Goal: Transaction & Acquisition: Purchase product/service

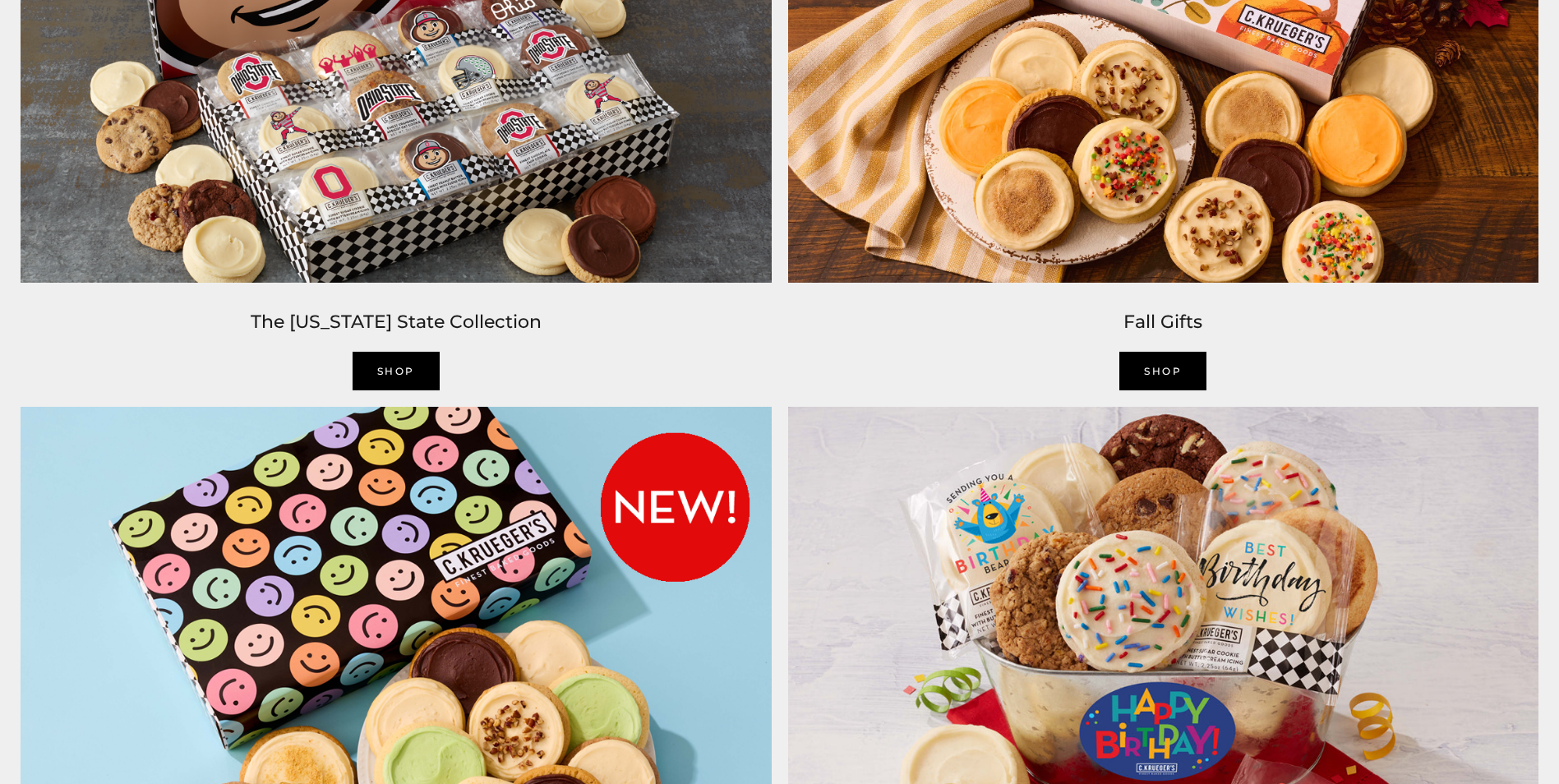
scroll to position [1890, 0]
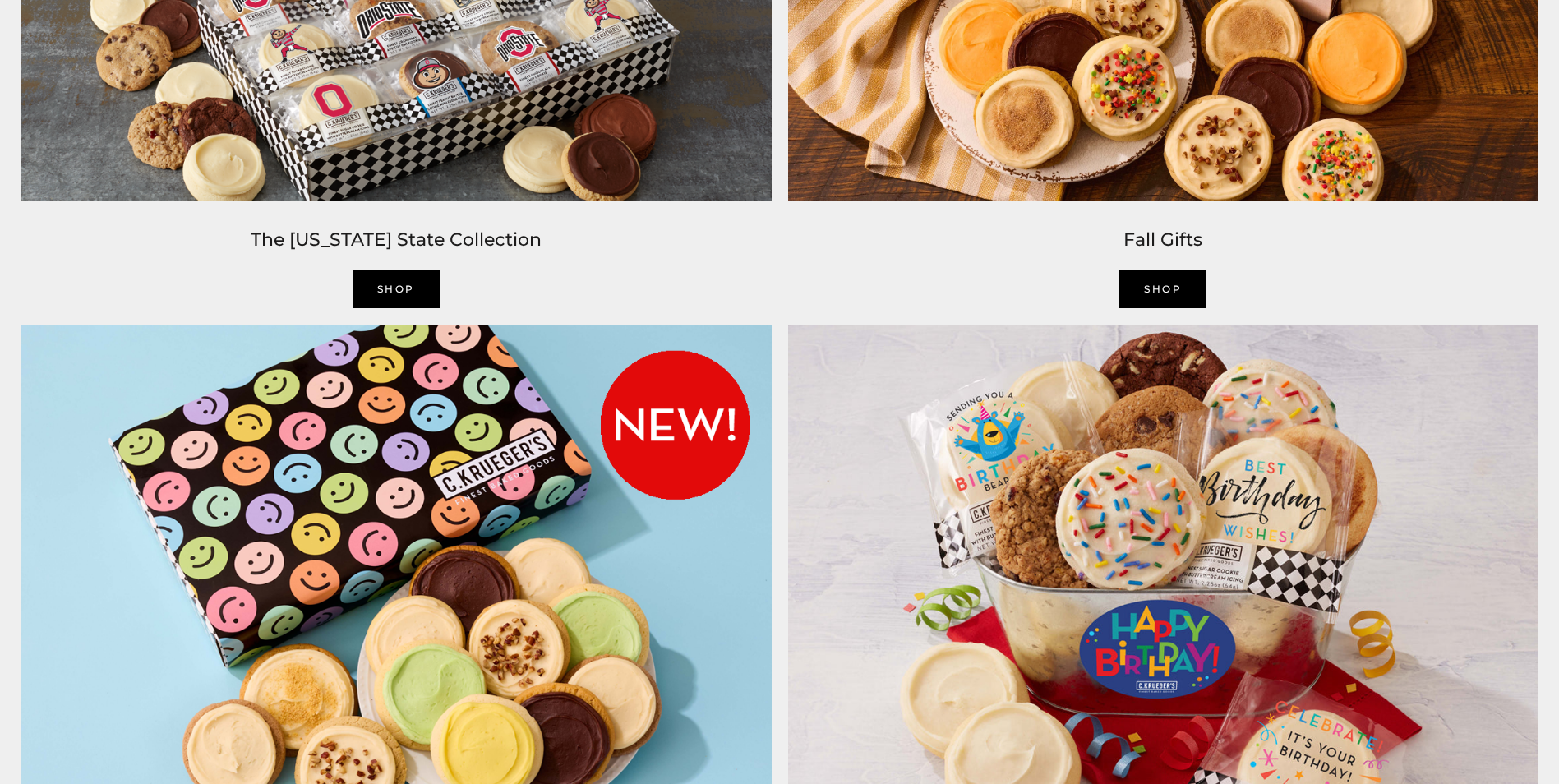
click at [1138, 293] on link "SHOP" at bounding box center [1163, 289] width 87 height 38
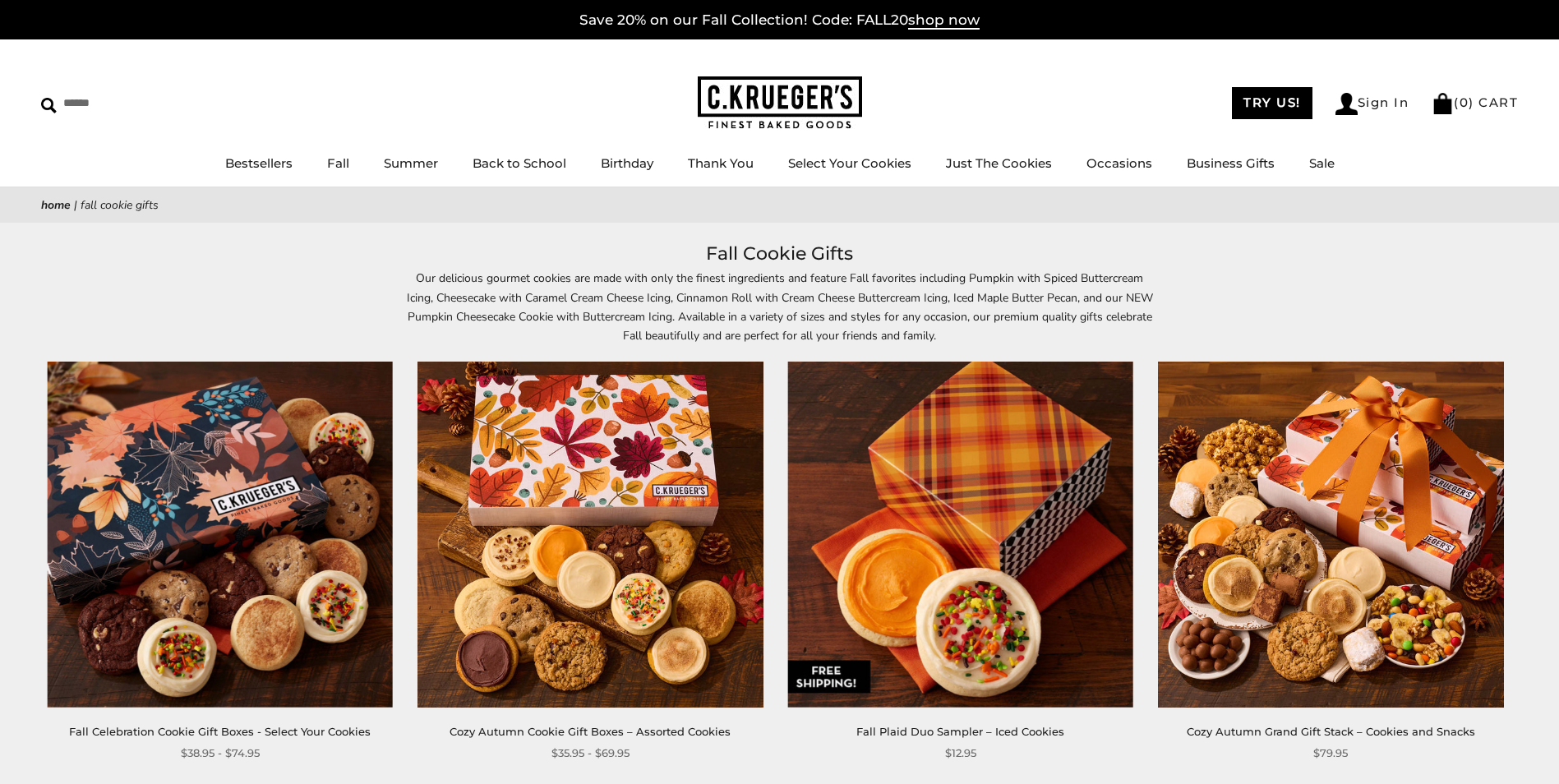
scroll to position [82, 0]
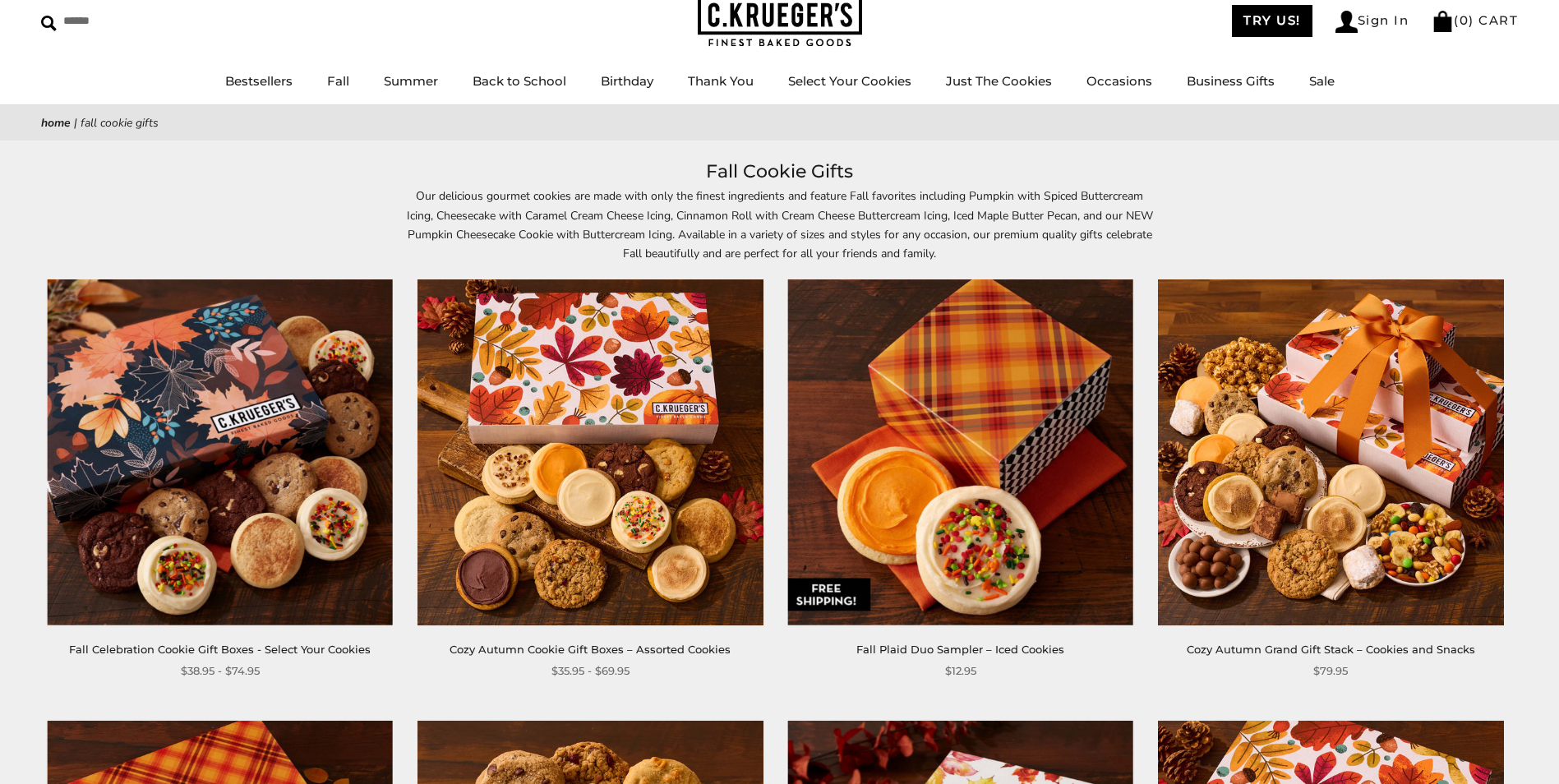
click at [285, 454] on img at bounding box center [220, 453] width 346 height 346
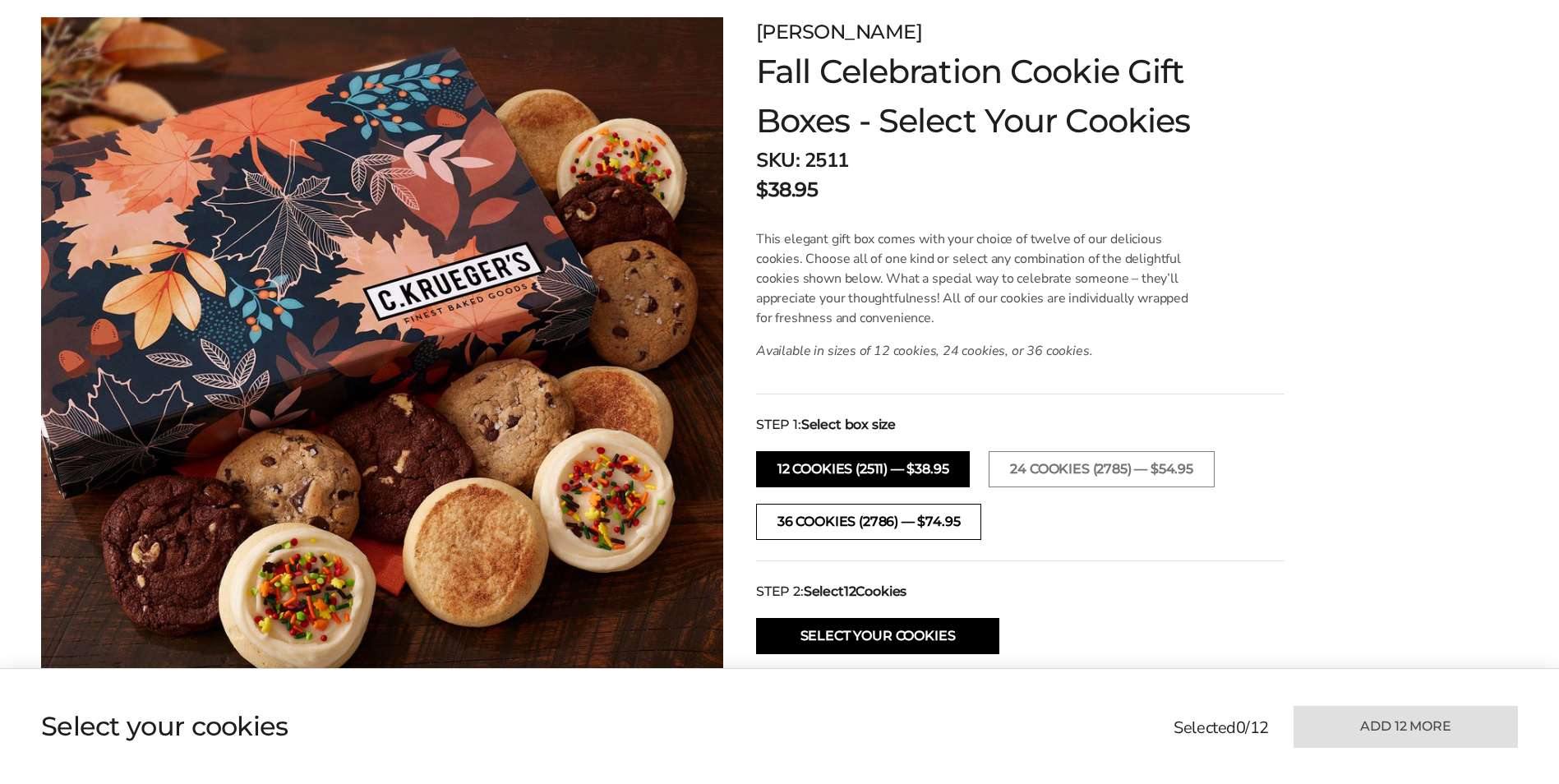
click at [936, 520] on button "36 COOKIES (2786) — $74.95" at bounding box center [869, 521] width 225 height 36
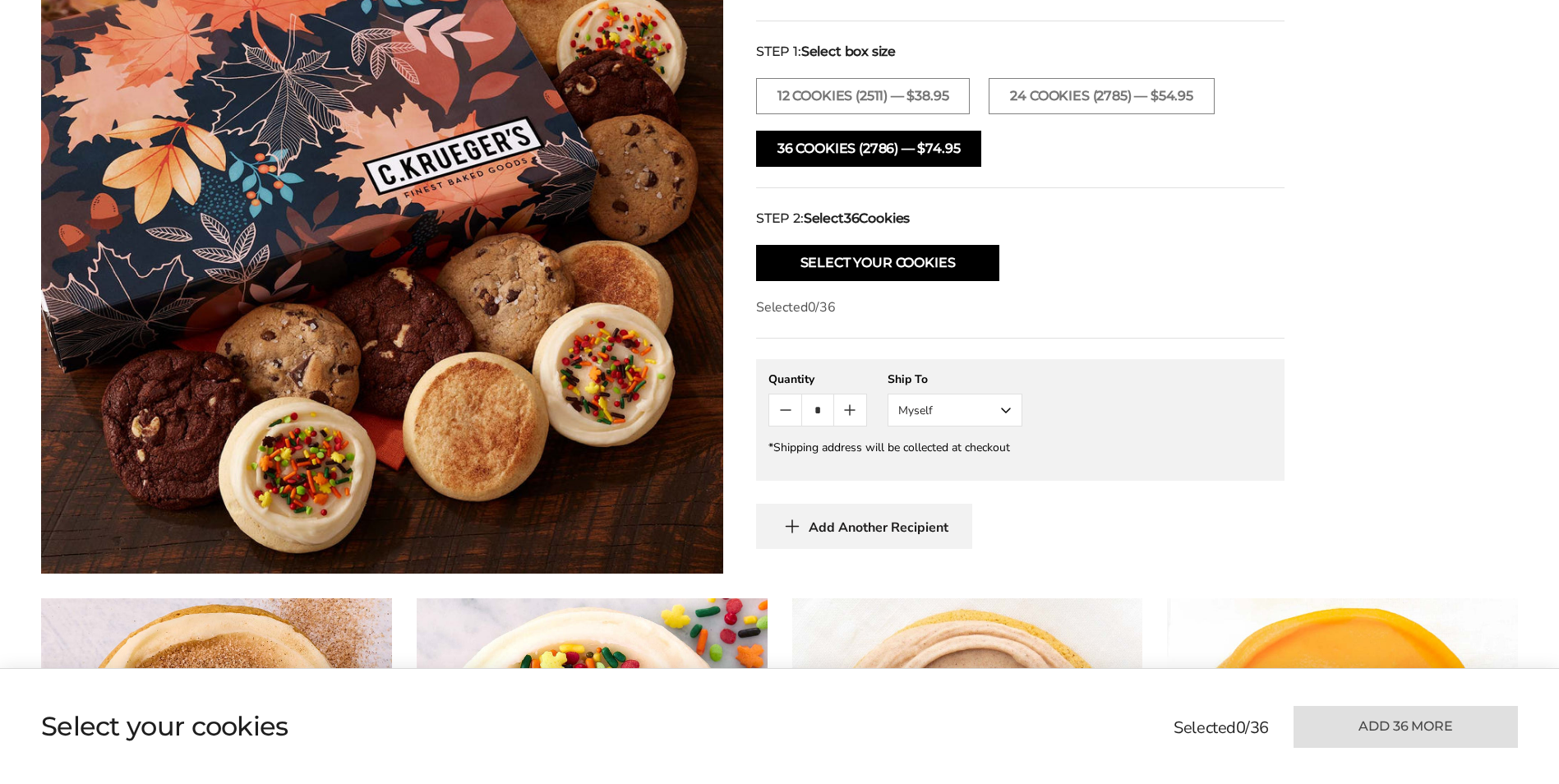
scroll to position [658, 0]
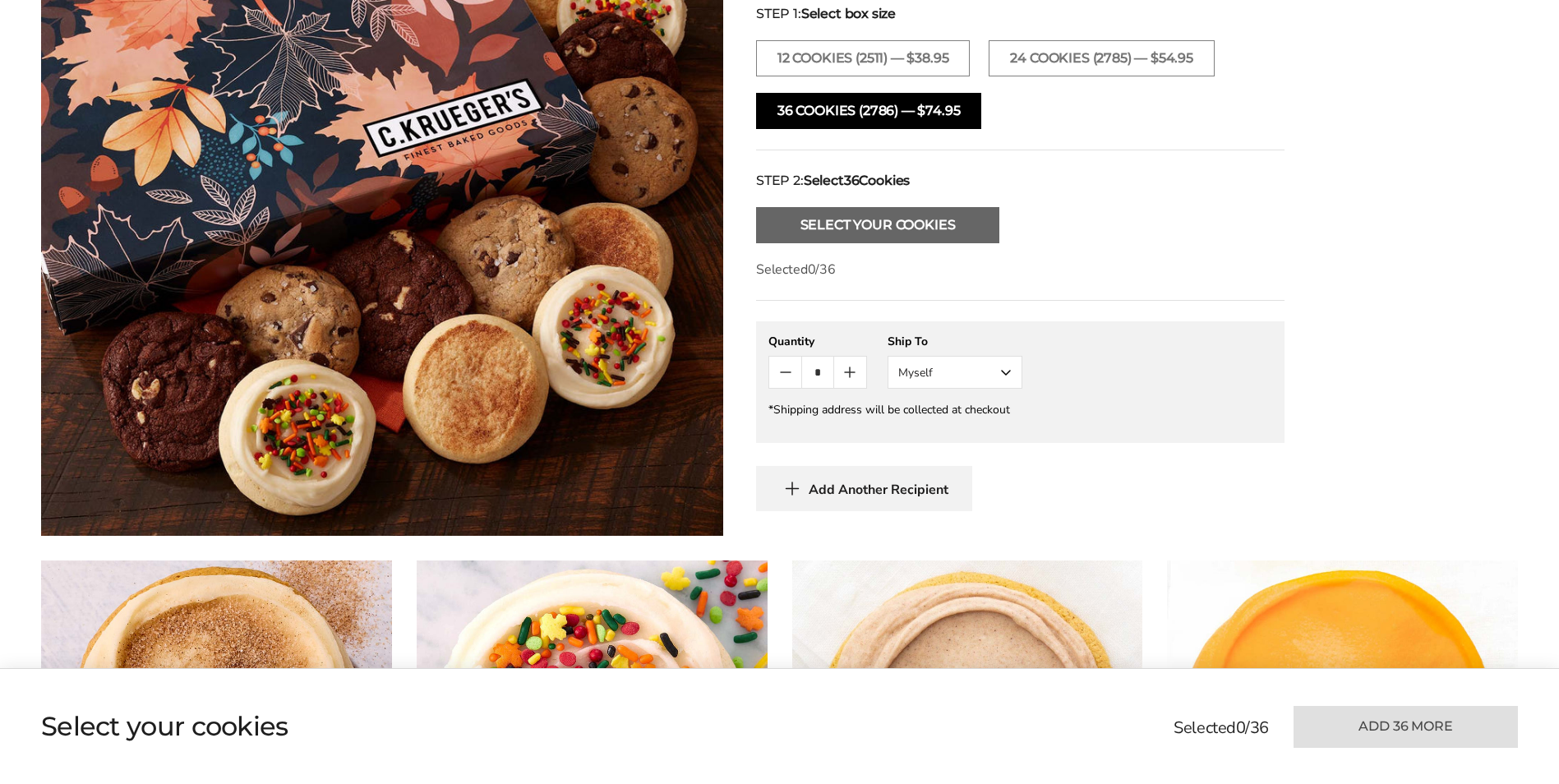
click at [894, 228] on button "Select Your Cookies" at bounding box center [878, 225] width 244 height 36
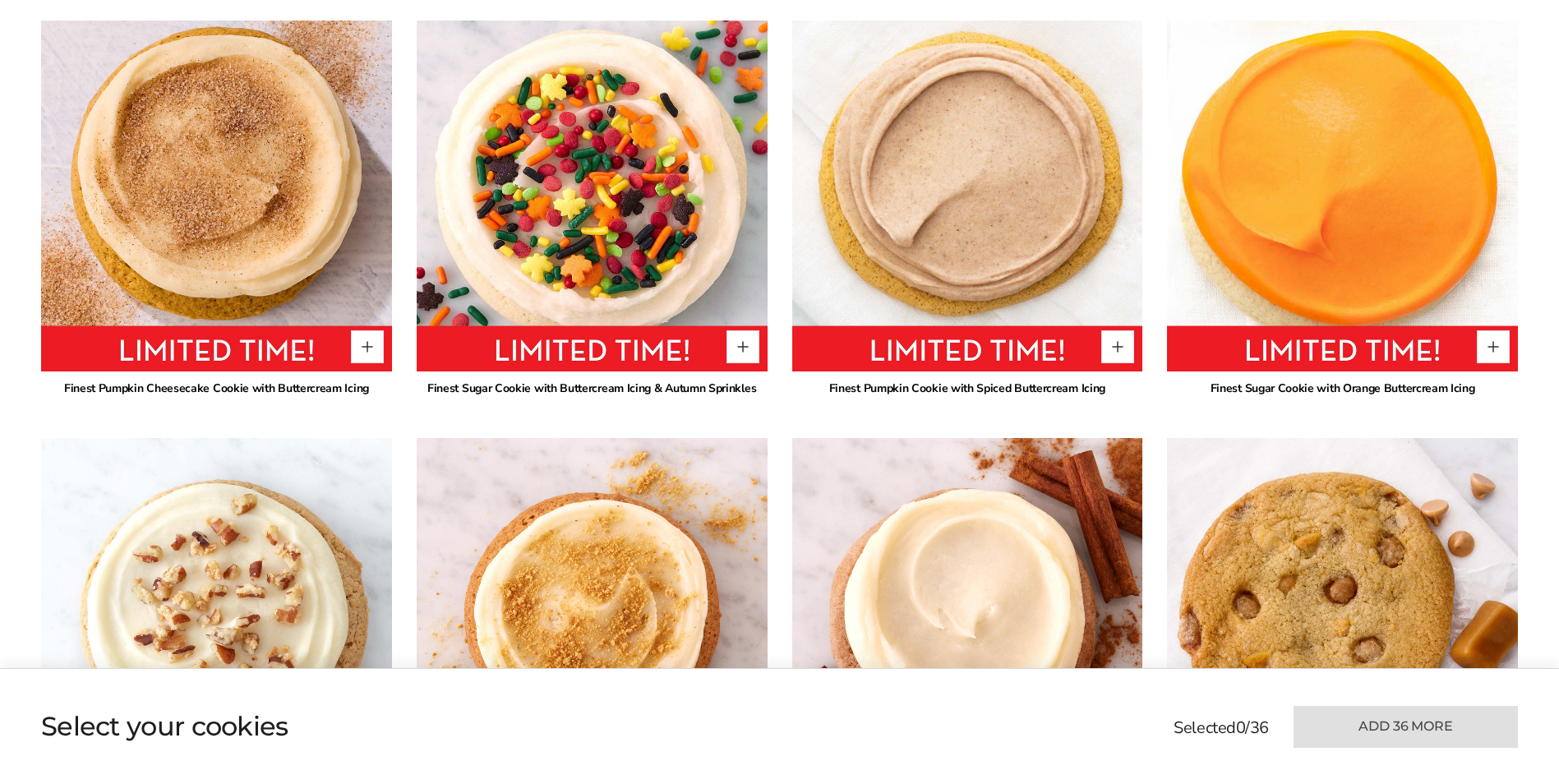
scroll to position [1202, 0]
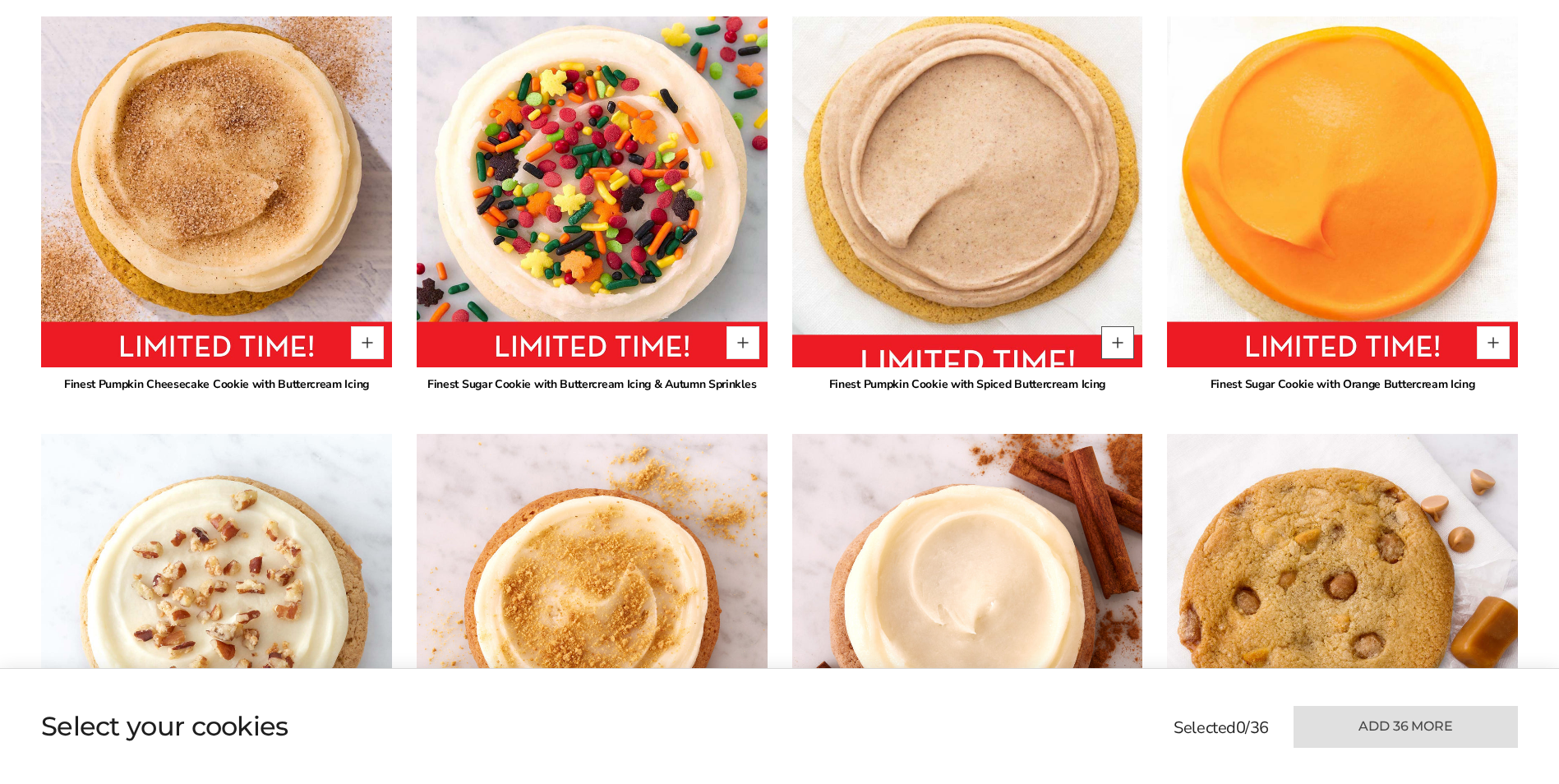
click at [1118, 342] on button "Quantity button plus" at bounding box center [1117, 342] width 33 height 33
type input "*"
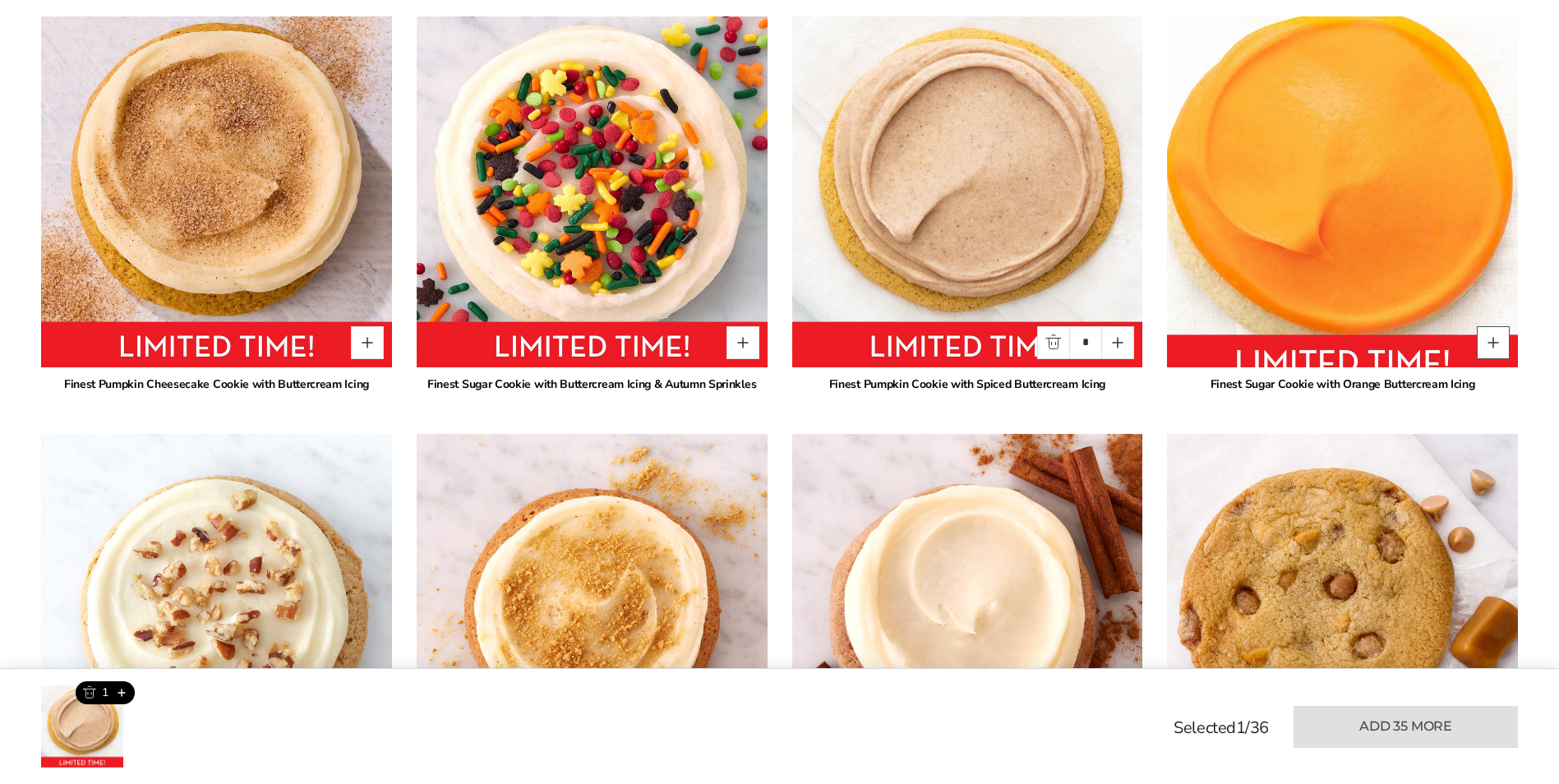
click at [1491, 352] on button "Quantity button plus" at bounding box center [1493, 342] width 33 height 33
type input "*"
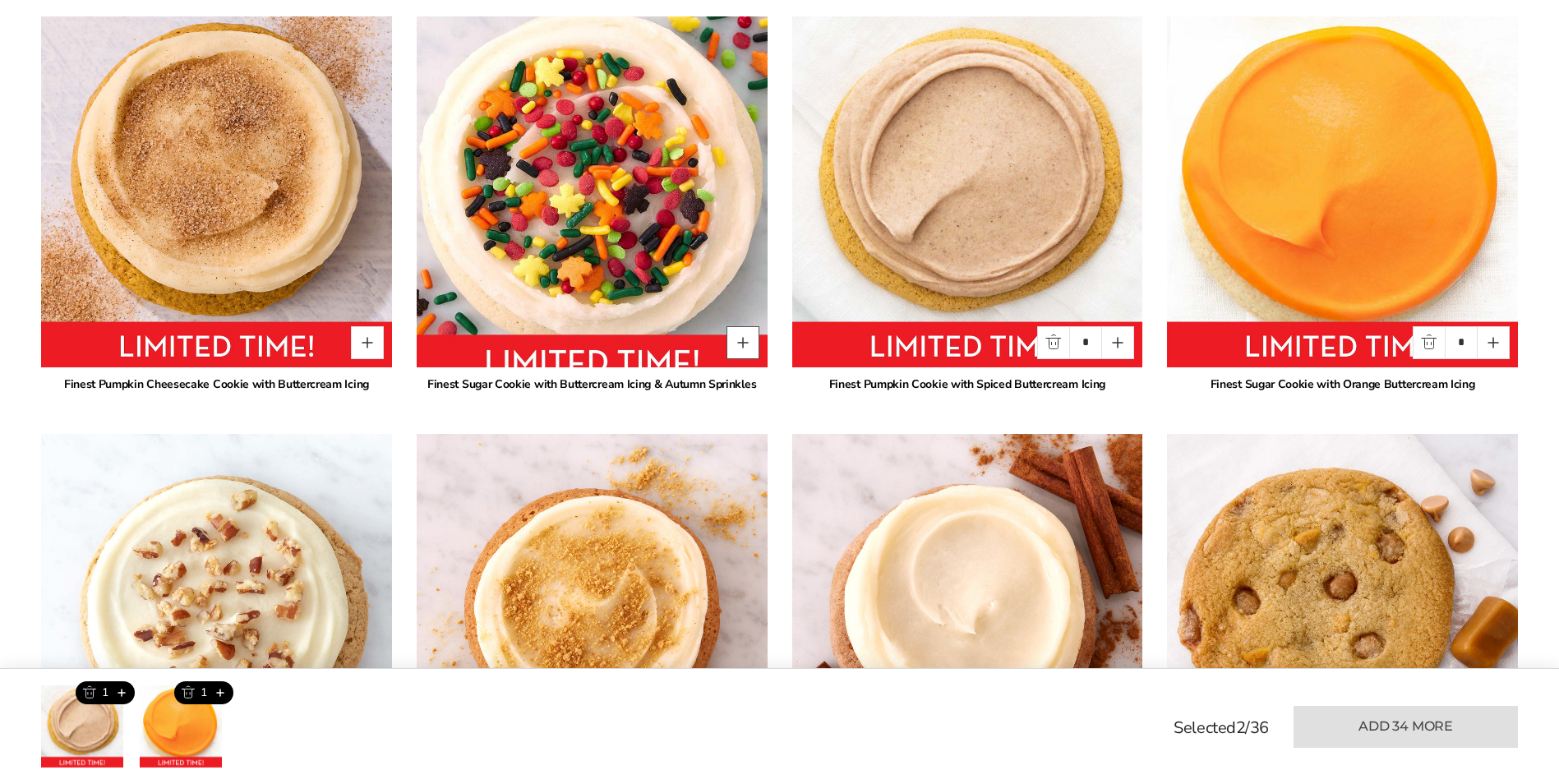
click at [735, 332] on button "Quantity button plus" at bounding box center [742, 342] width 33 height 33
click at [743, 342] on button "Quantity button plus" at bounding box center [742, 342] width 33 height 33
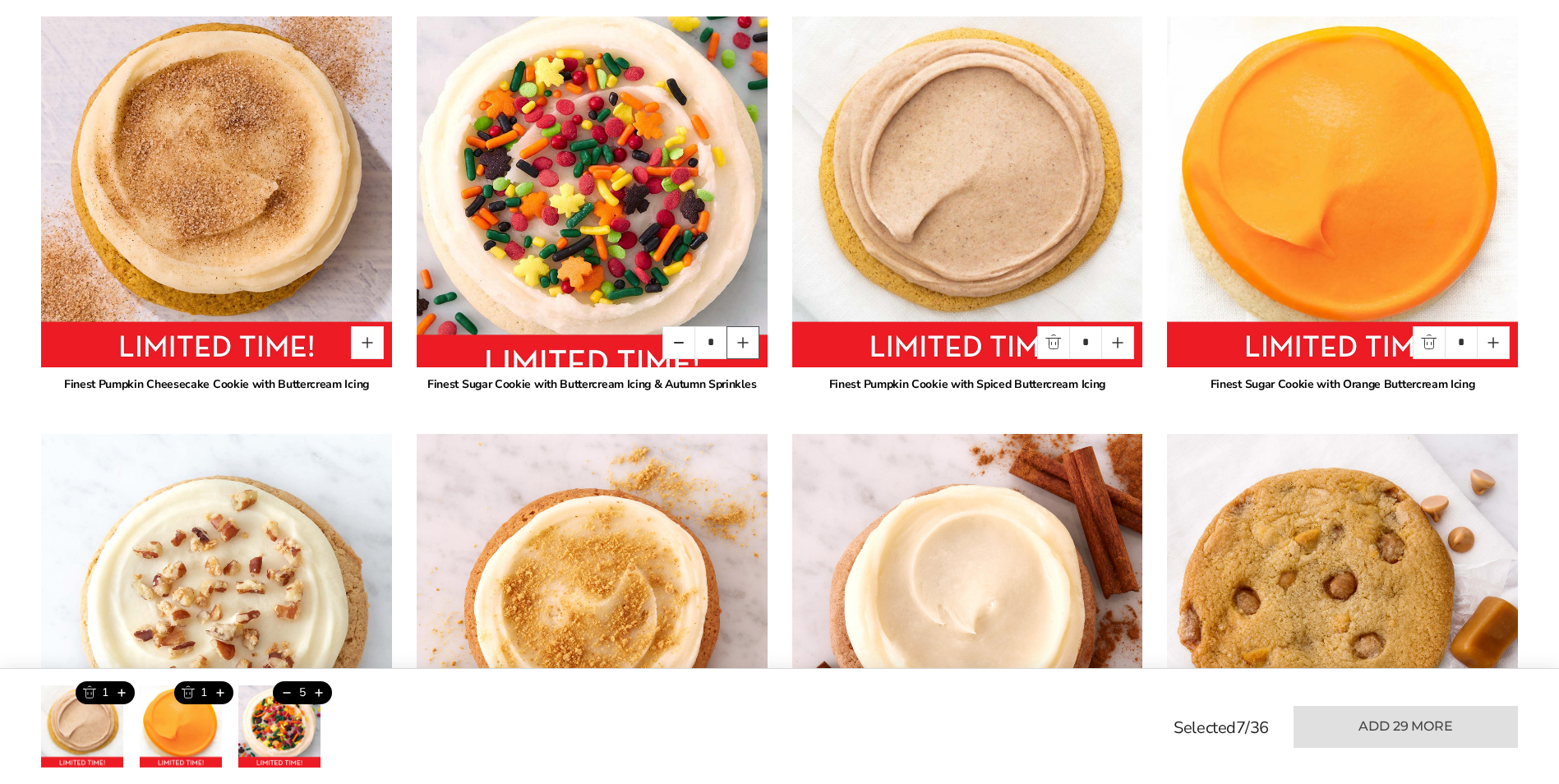
click at [743, 342] on button "Quantity button plus" at bounding box center [742, 342] width 33 height 33
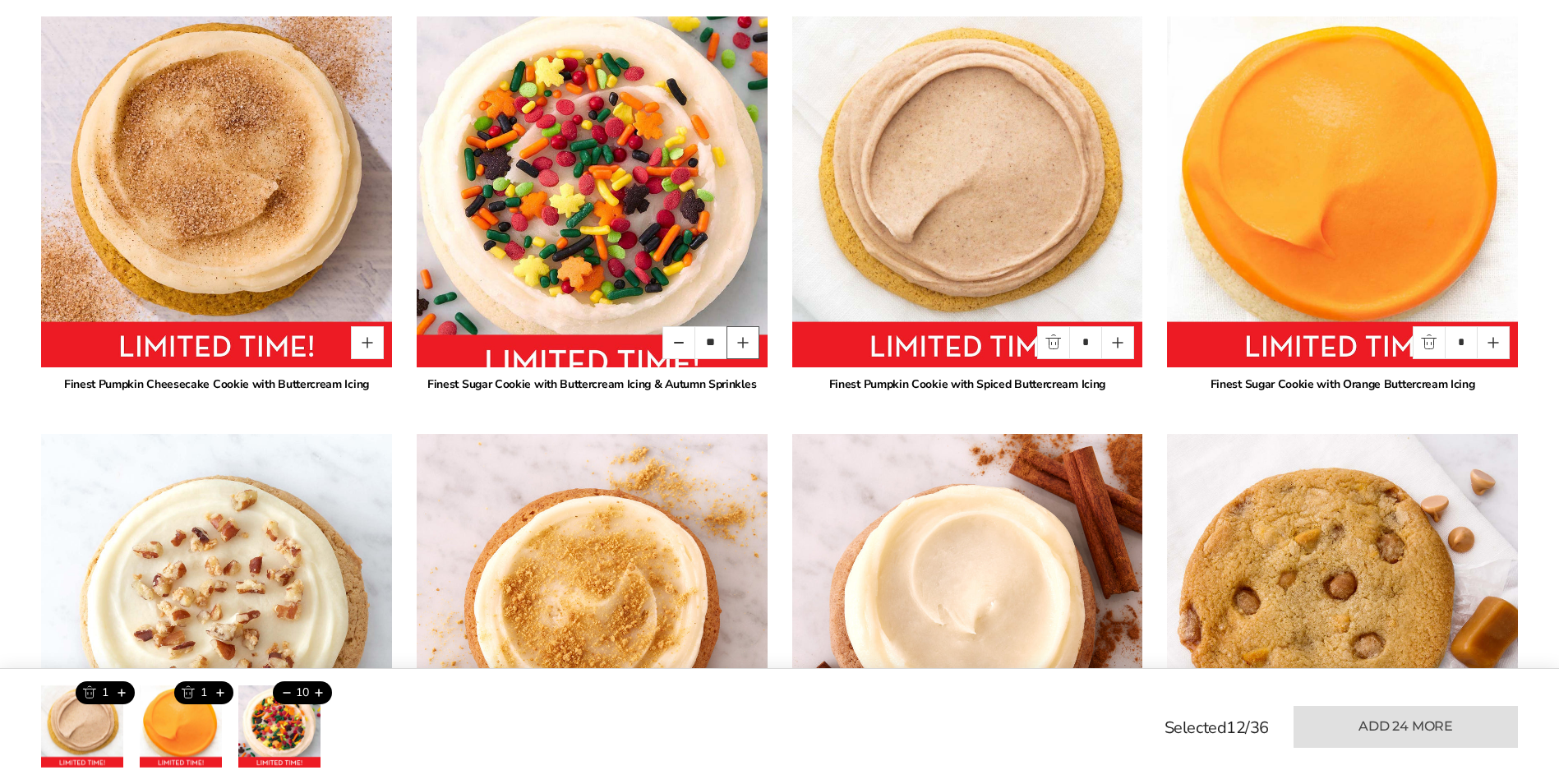
click at [743, 342] on button "Quantity button plus" at bounding box center [742, 342] width 33 height 33
type input "**"
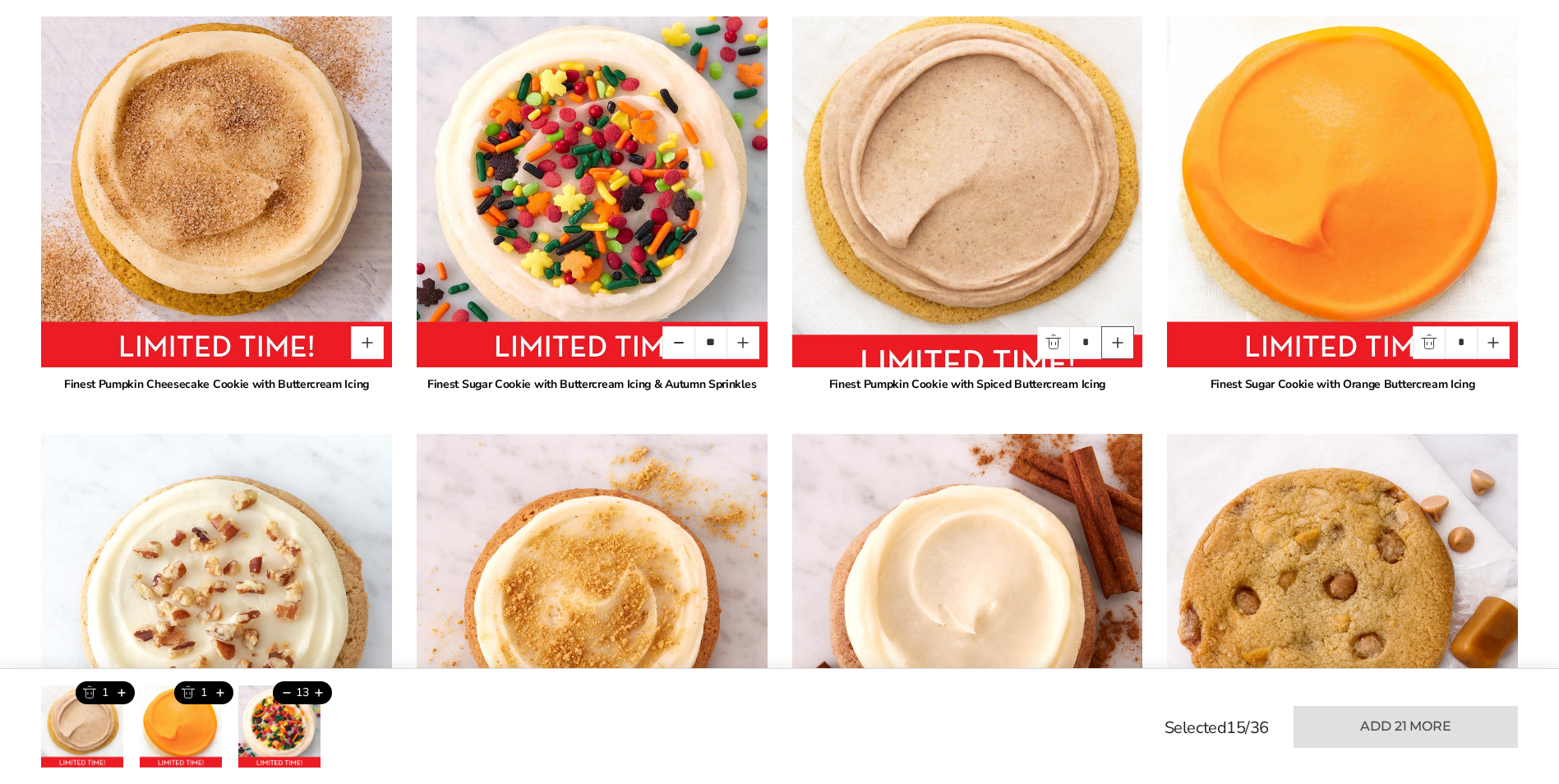
click at [1122, 349] on button "Quantity button plus" at bounding box center [1117, 342] width 33 height 33
click at [1092, 345] on input "*" at bounding box center [1085, 342] width 33 height 33
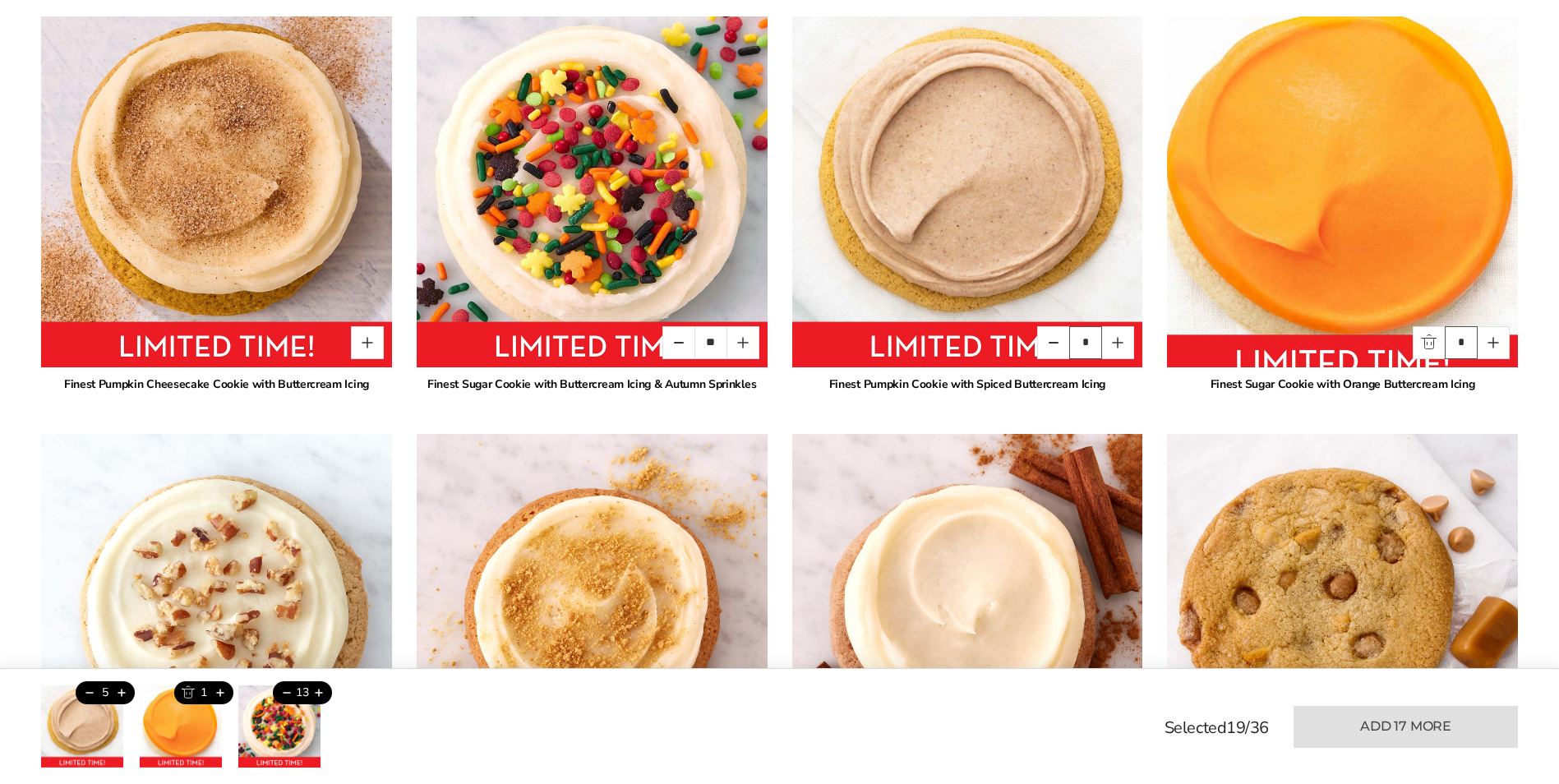
type input "*"
click at [1464, 346] on input "*" at bounding box center [1461, 342] width 33 height 33
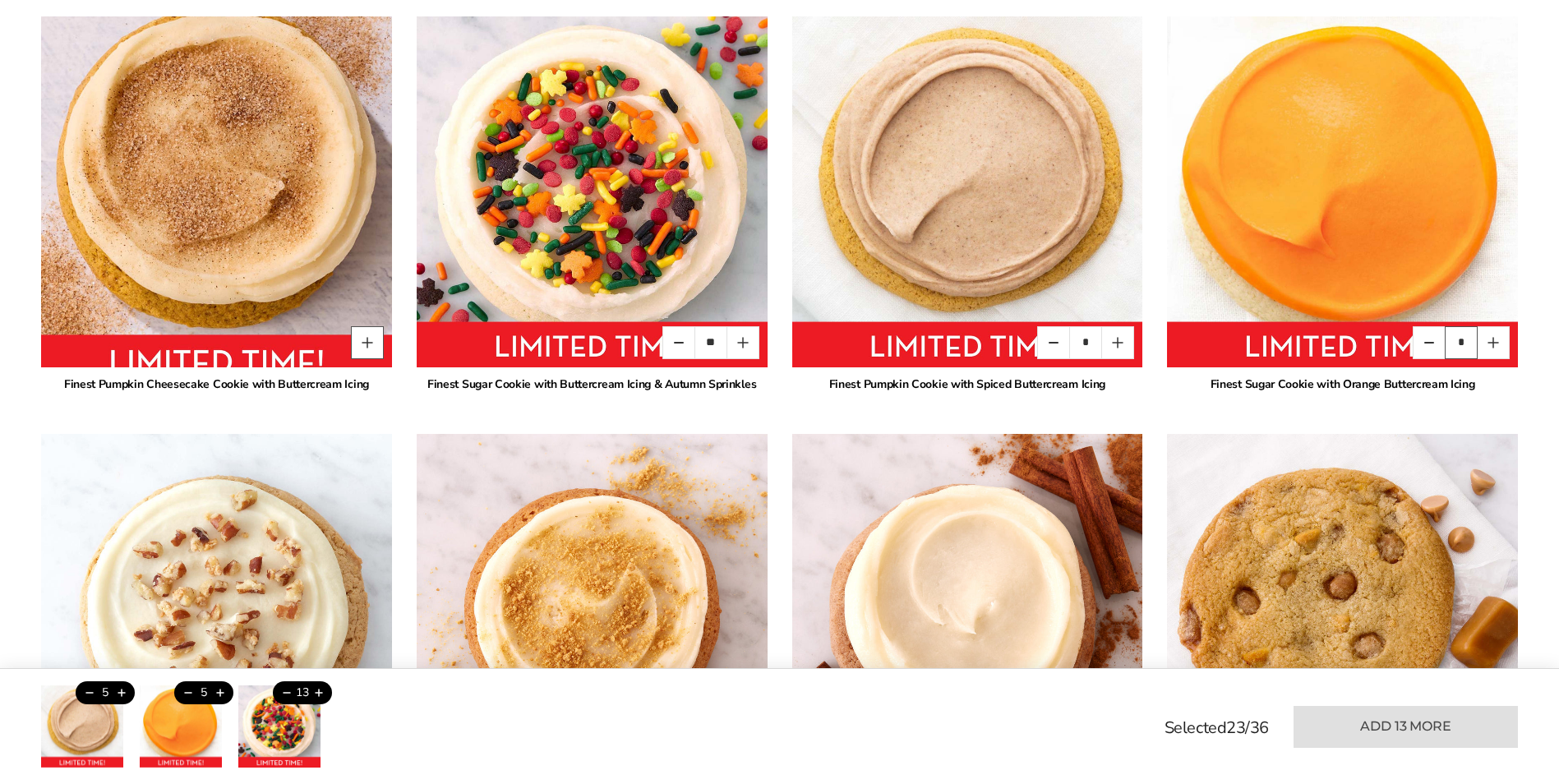
type input "*"
click at [364, 338] on button "Quantity button plus" at bounding box center [367, 342] width 33 height 33
click at [339, 343] on input "*" at bounding box center [335, 342] width 33 height 33
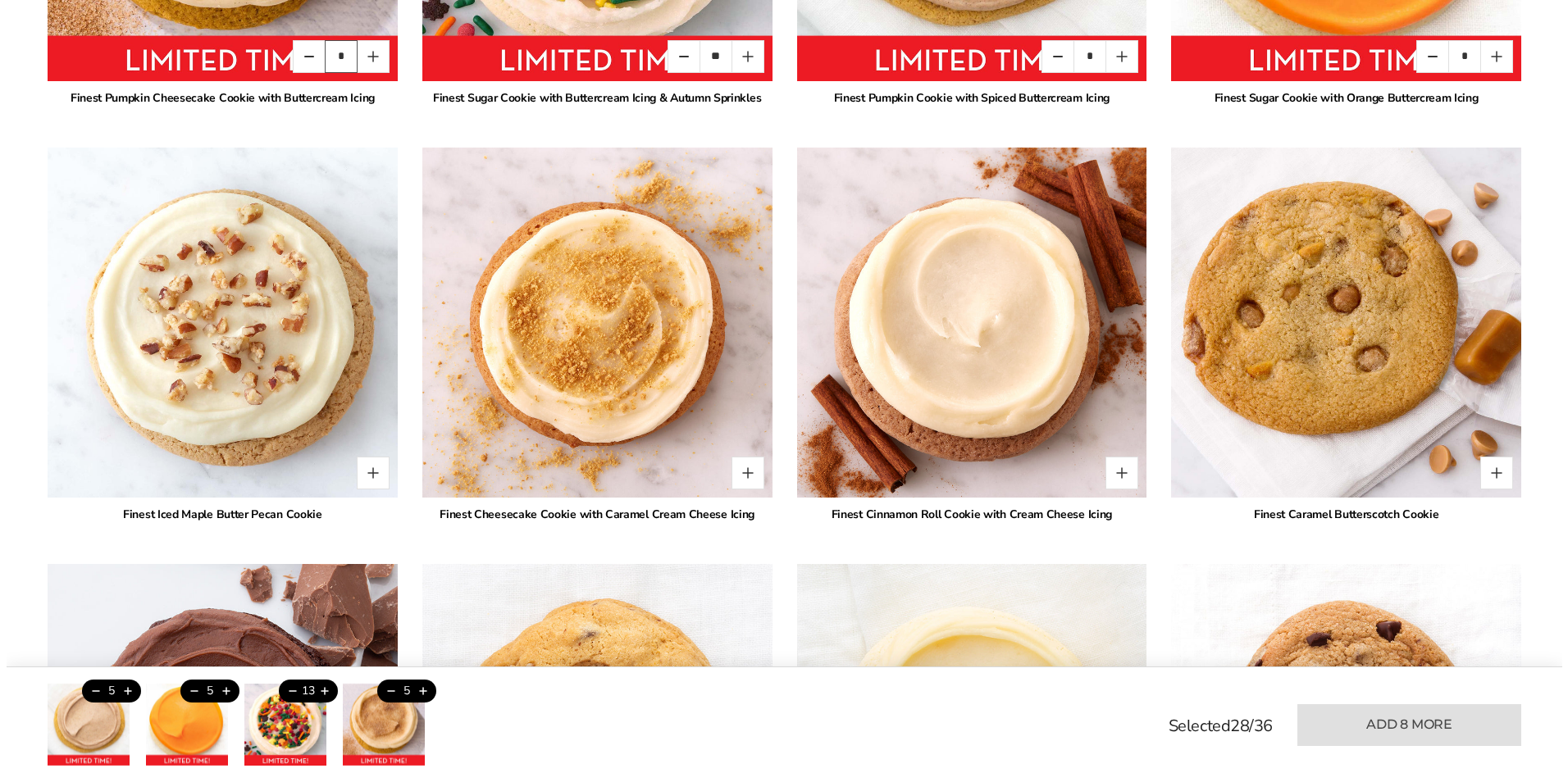
scroll to position [1526, 0]
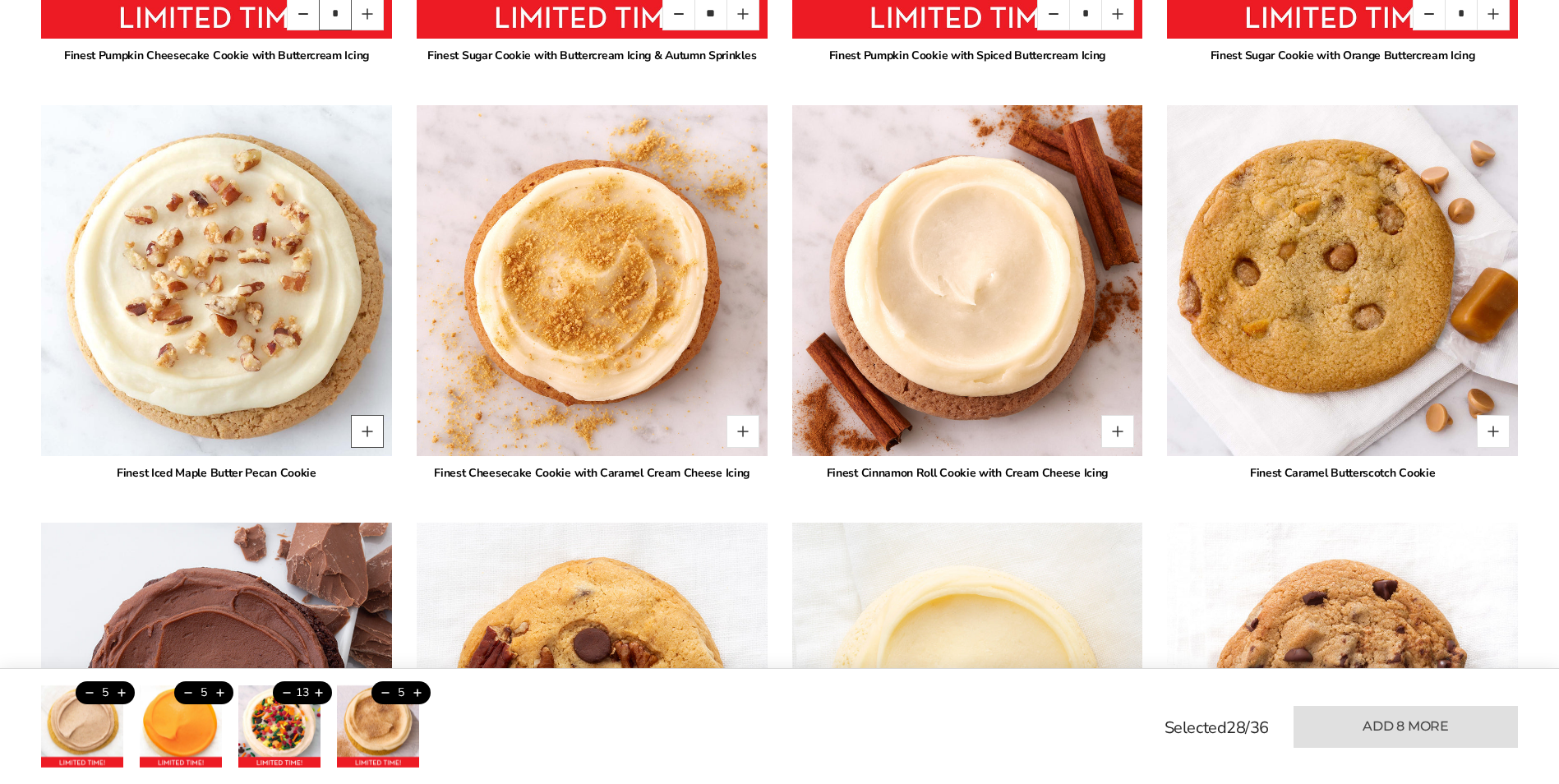
type input "*"
click at [372, 428] on button "Quantity button plus" at bounding box center [367, 431] width 33 height 33
click at [336, 432] on input "*" at bounding box center [335, 431] width 33 height 33
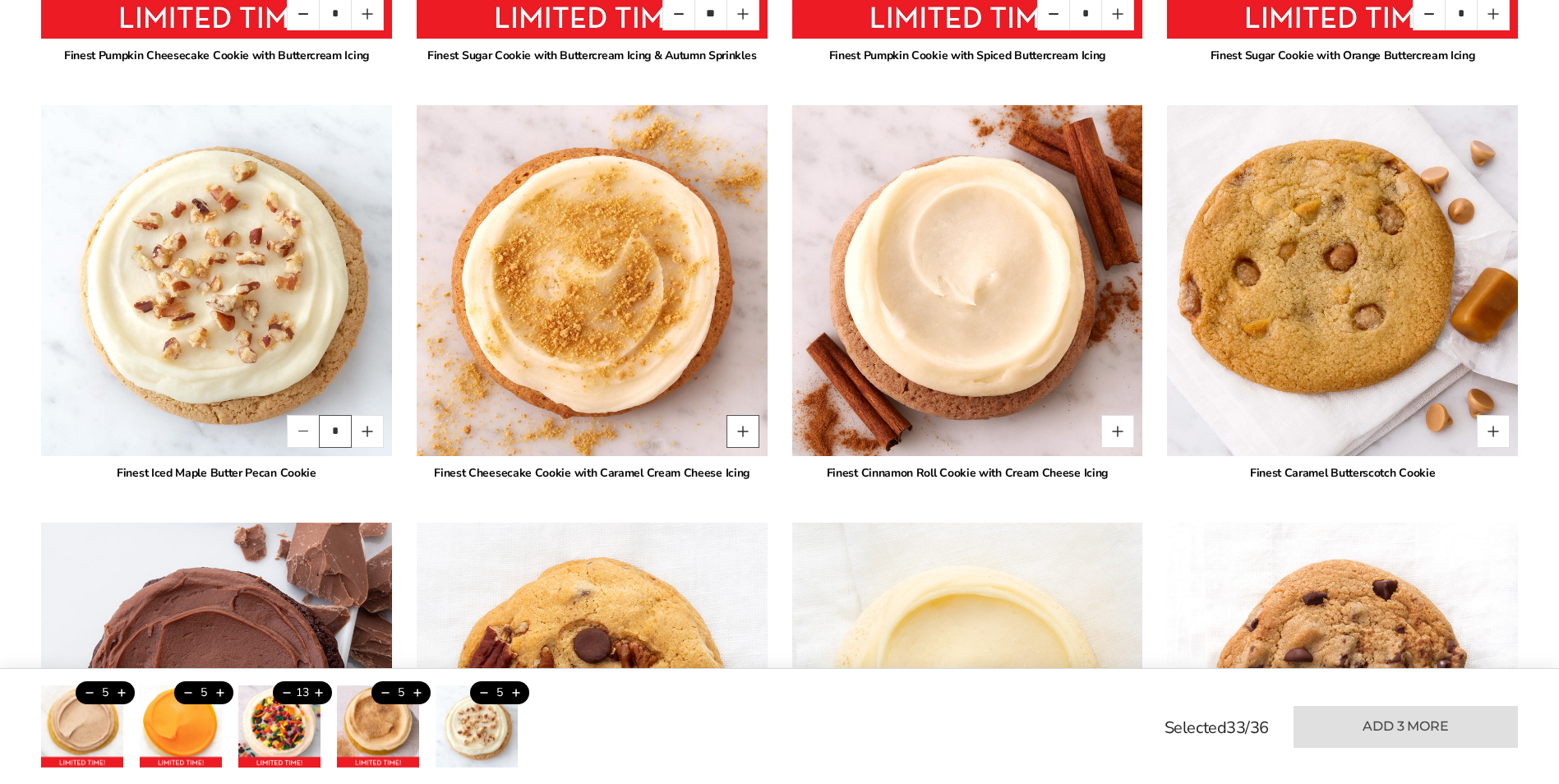
type input "*"
click at [743, 429] on button "Quantity button plus" at bounding box center [742, 431] width 33 height 33
click at [710, 433] on input "*" at bounding box center [710, 431] width 33 height 33
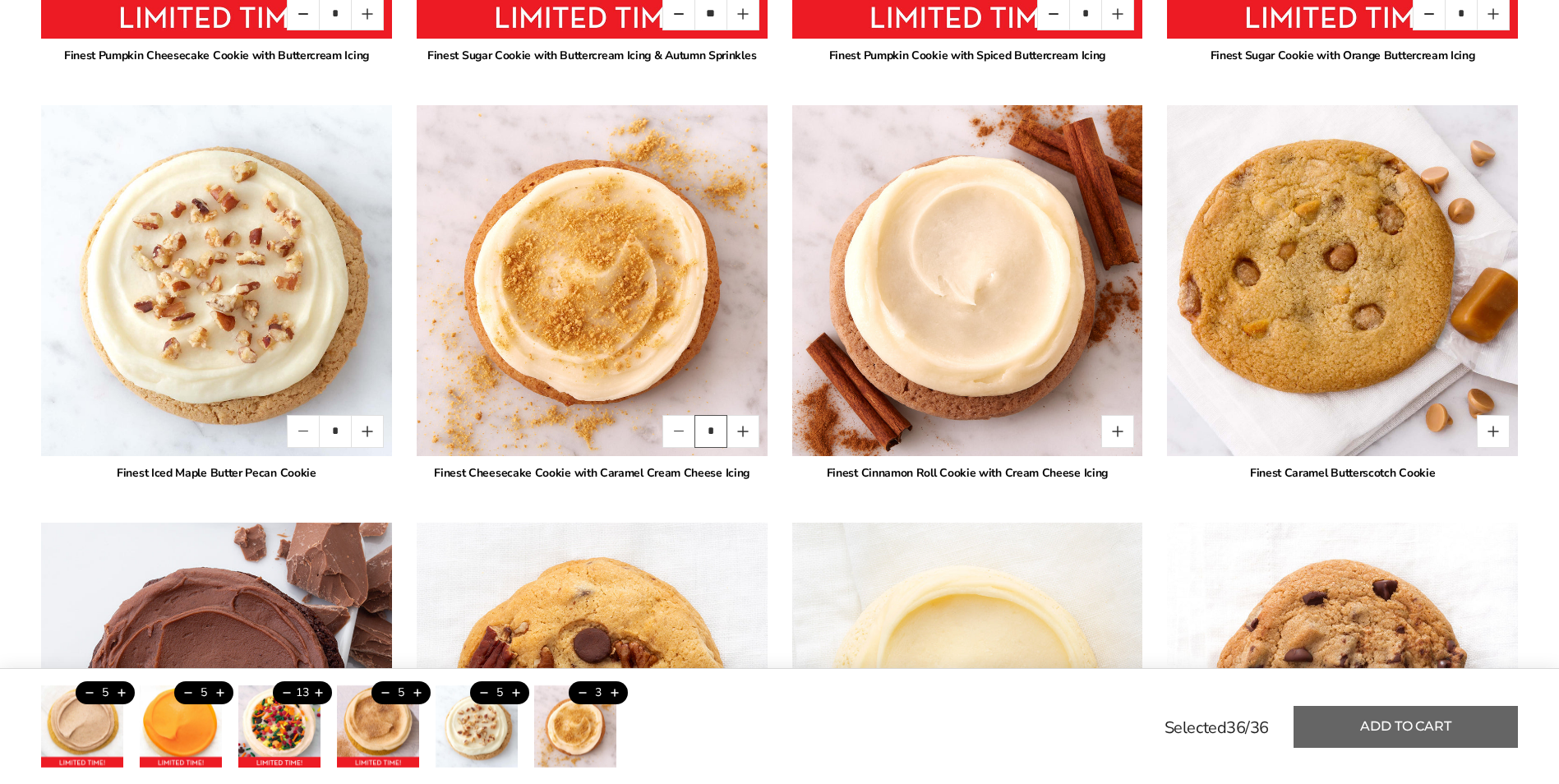
type input "*"
click at [1383, 721] on button "Add to cart" at bounding box center [1406, 727] width 224 height 42
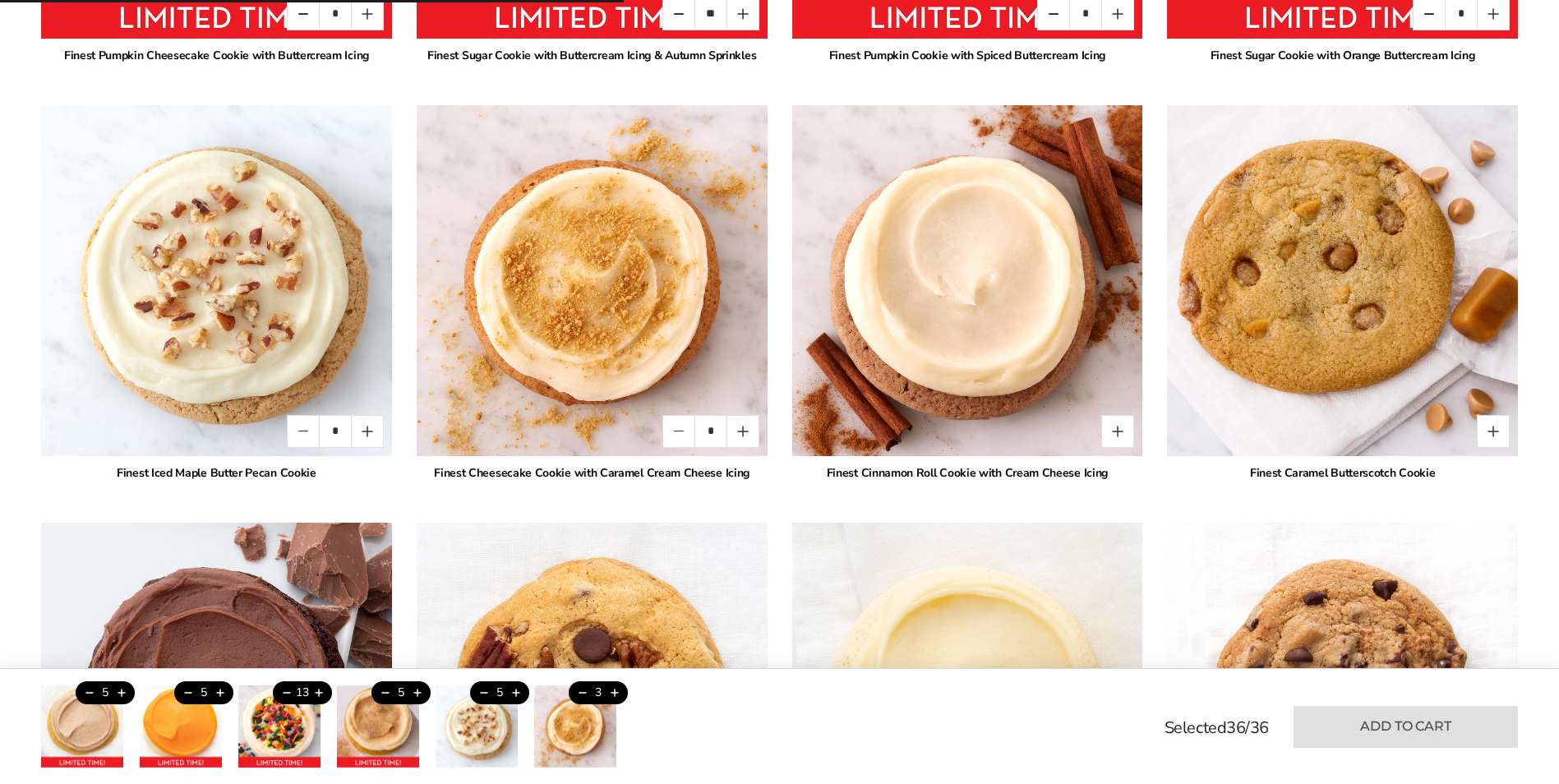
type input "*"
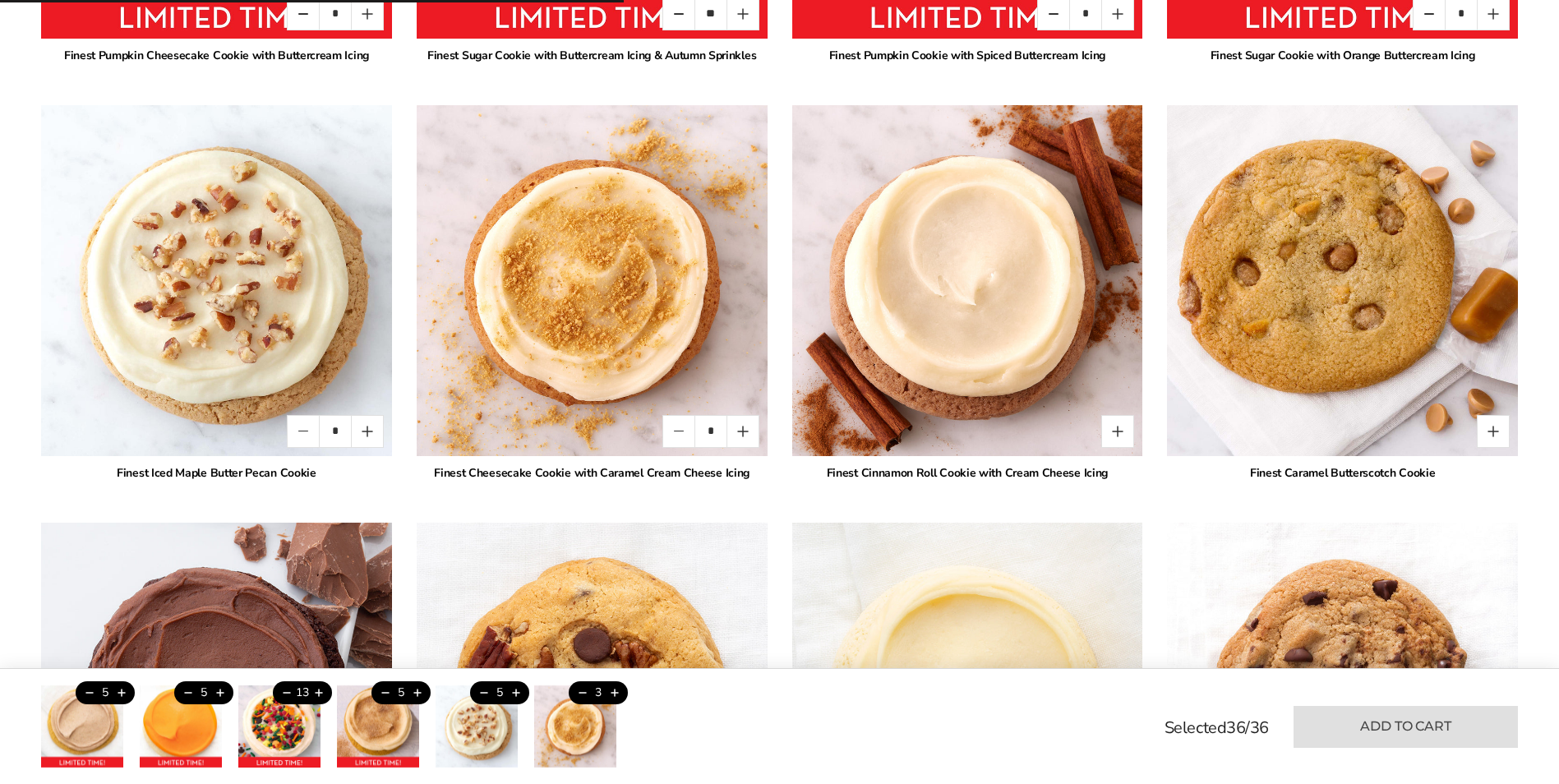
type input "*"
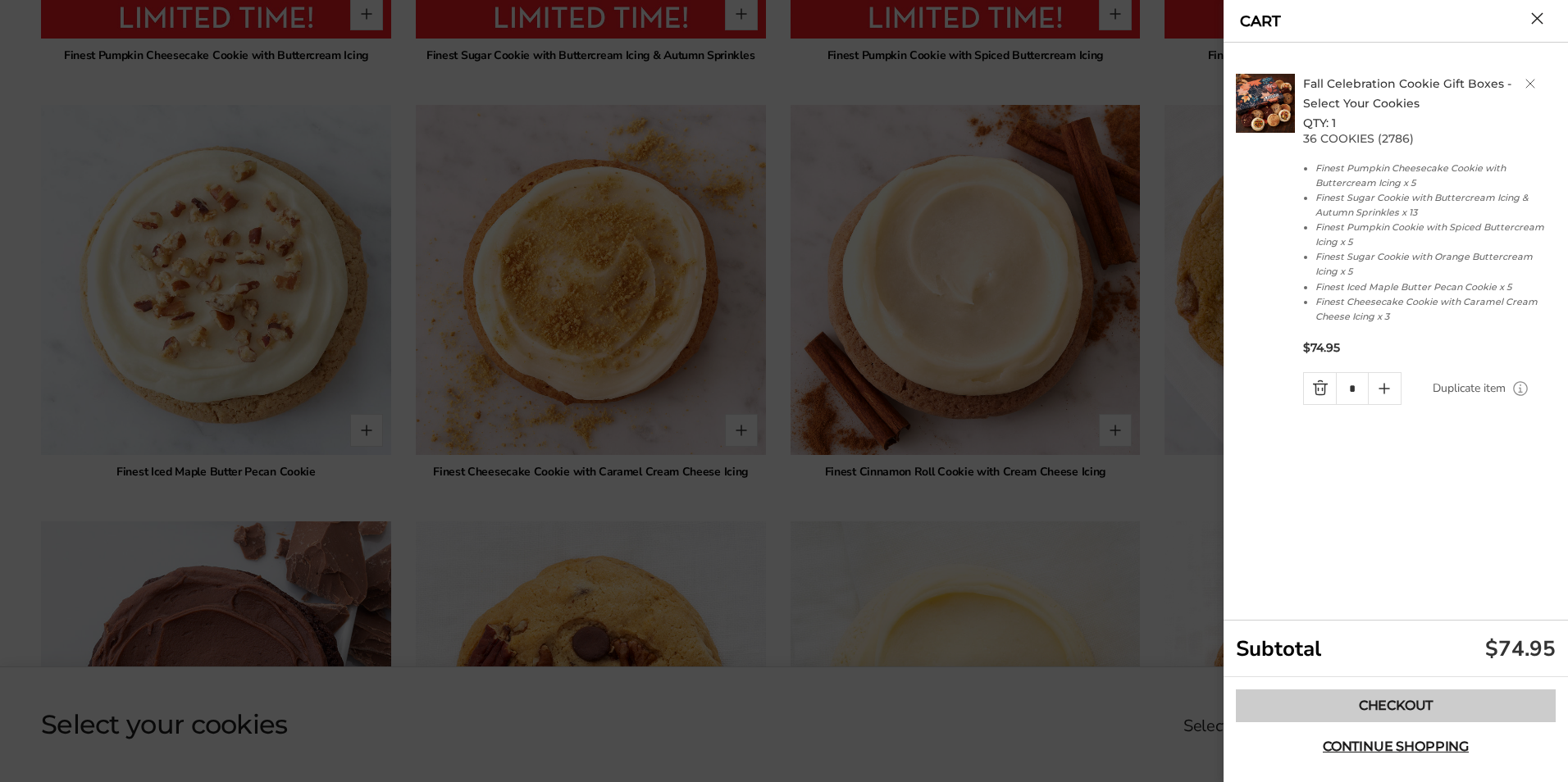
click at [1353, 703] on link "Checkout" at bounding box center [1395, 705] width 320 height 33
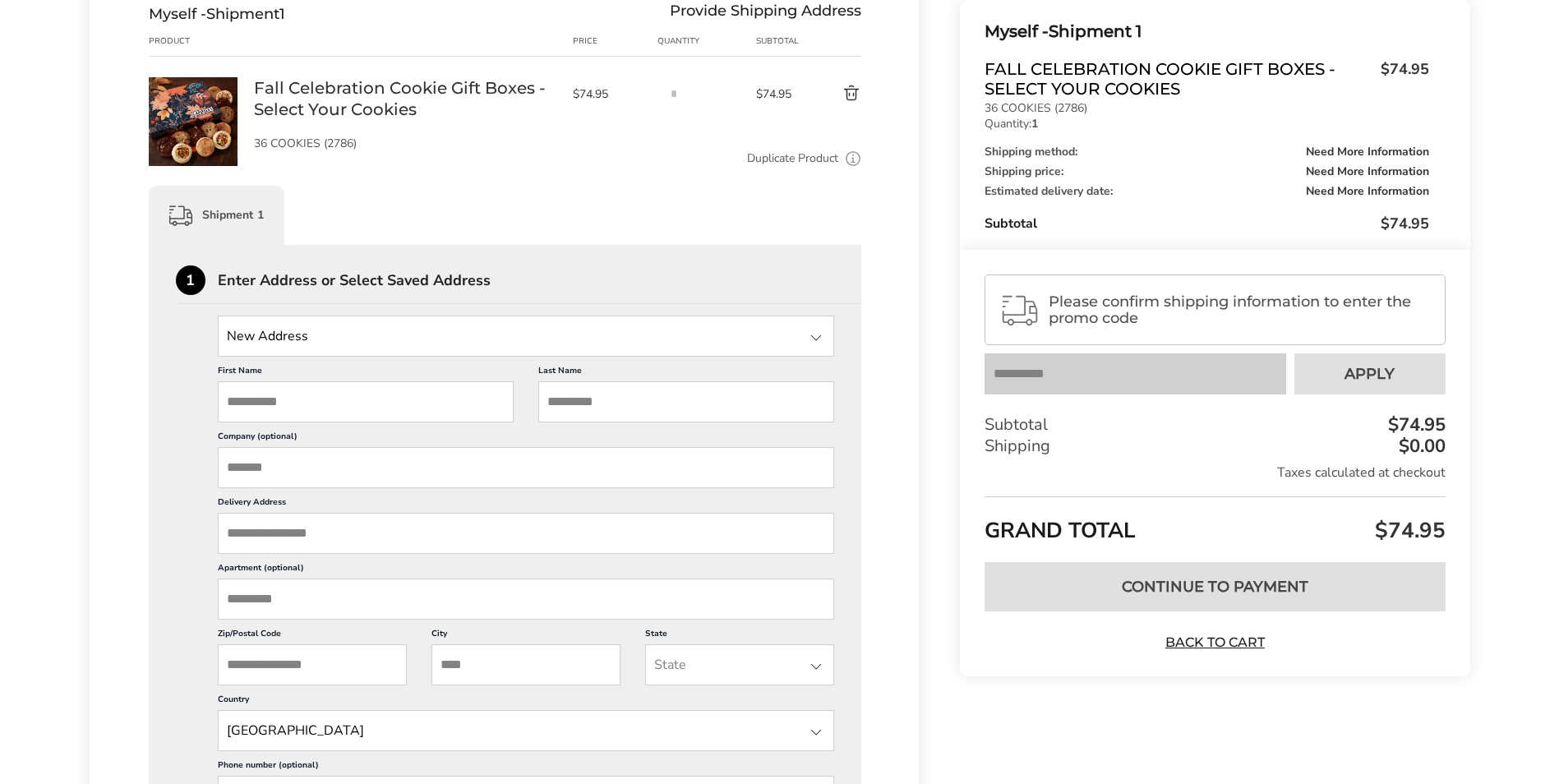
scroll to position [247, 0]
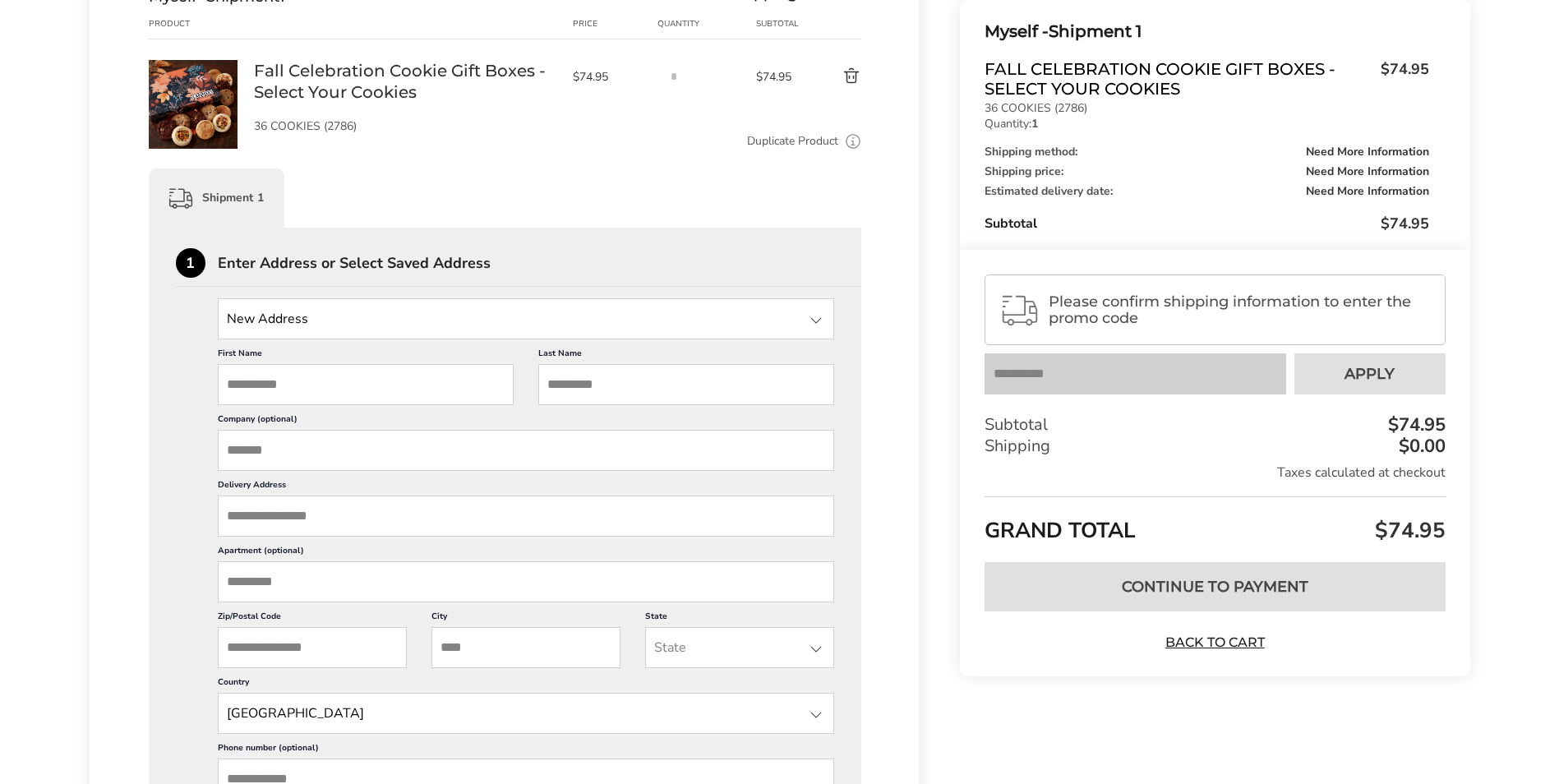
click at [540, 330] on input "State" at bounding box center [526, 319] width 618 height 41
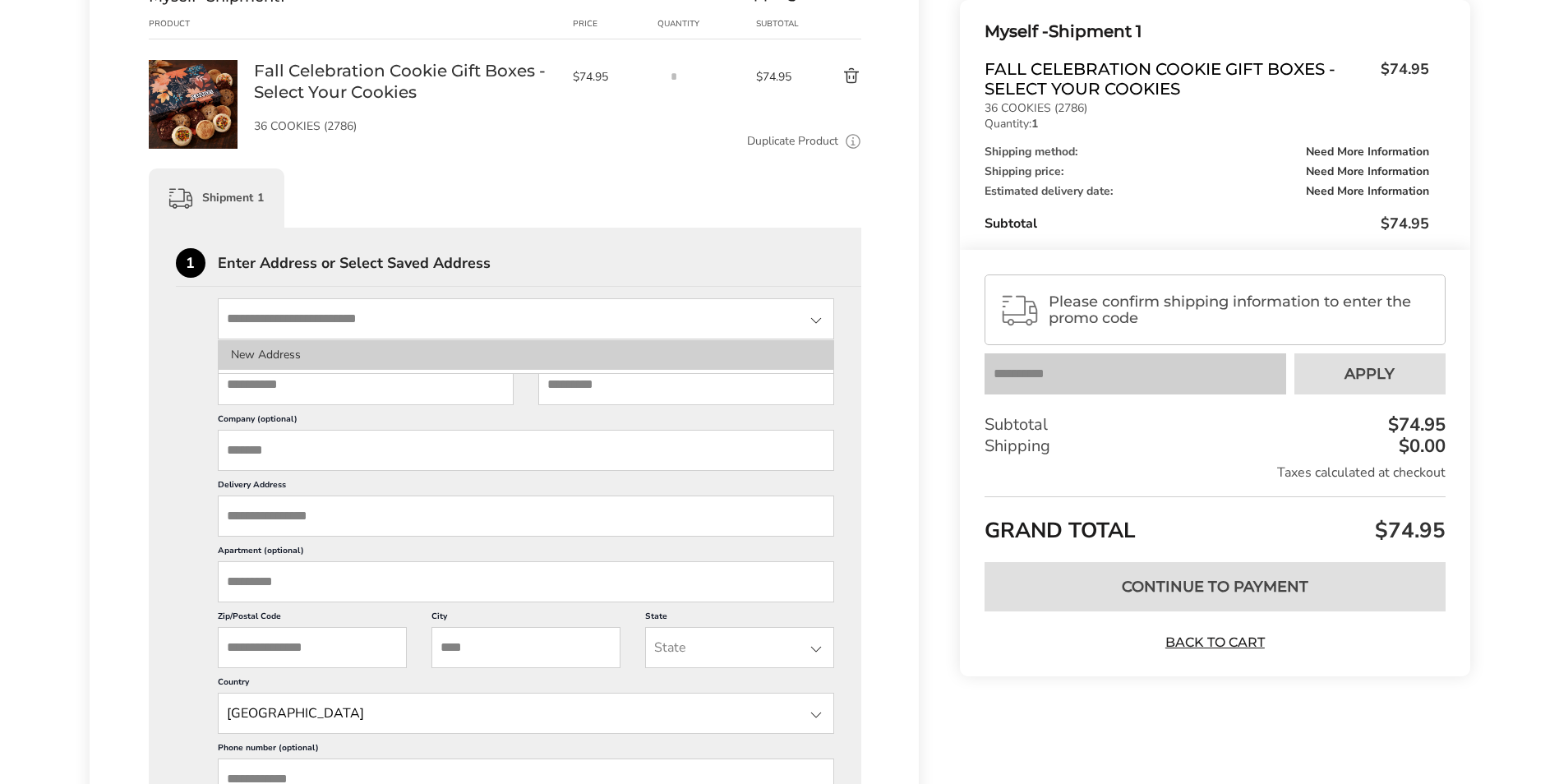
type input "**********"
type input "*******"
type input "*****"
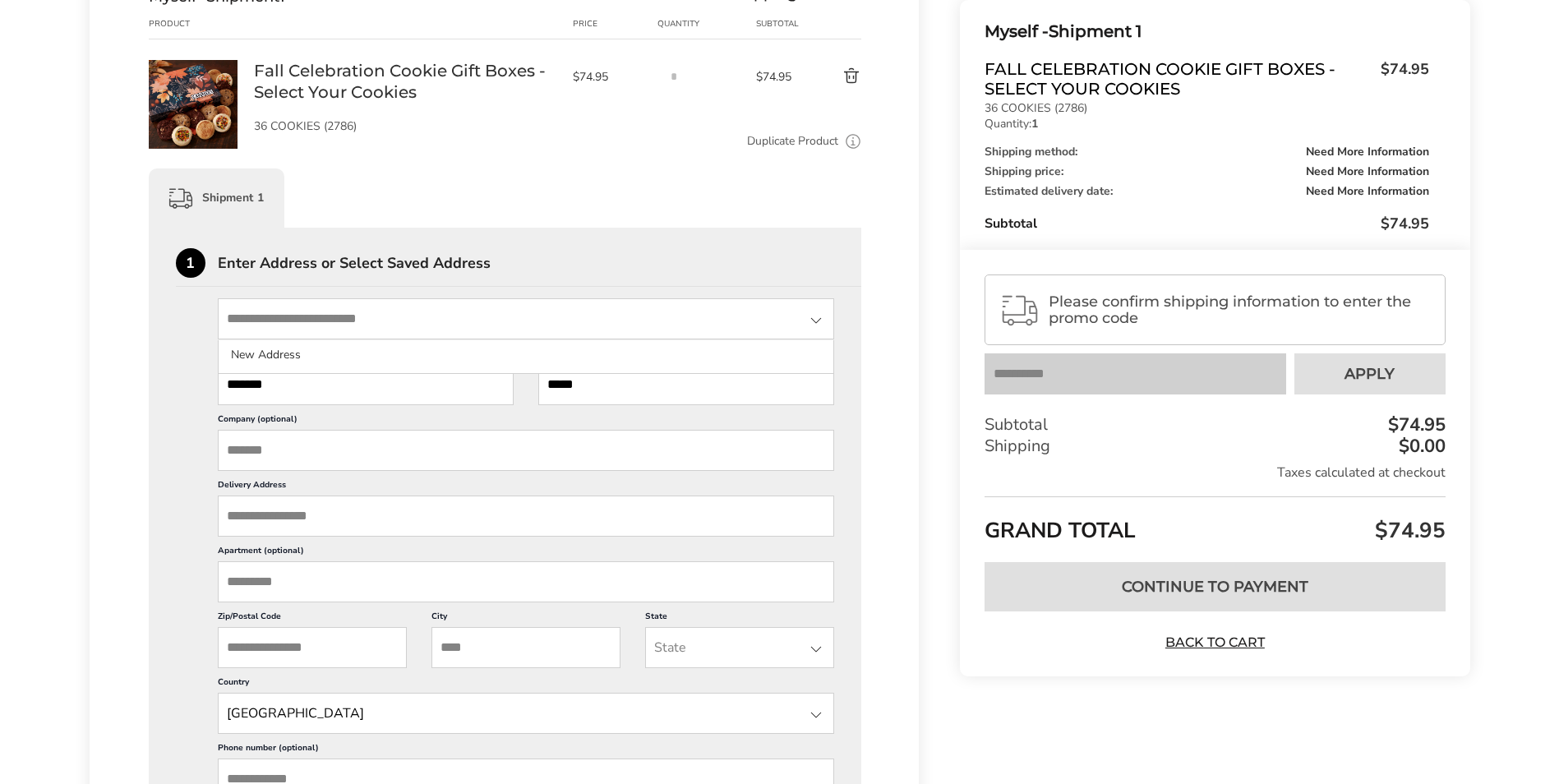
click at [384, 448] on input "Company (optional)" at bounding box center [526, 450] width 618 height 41
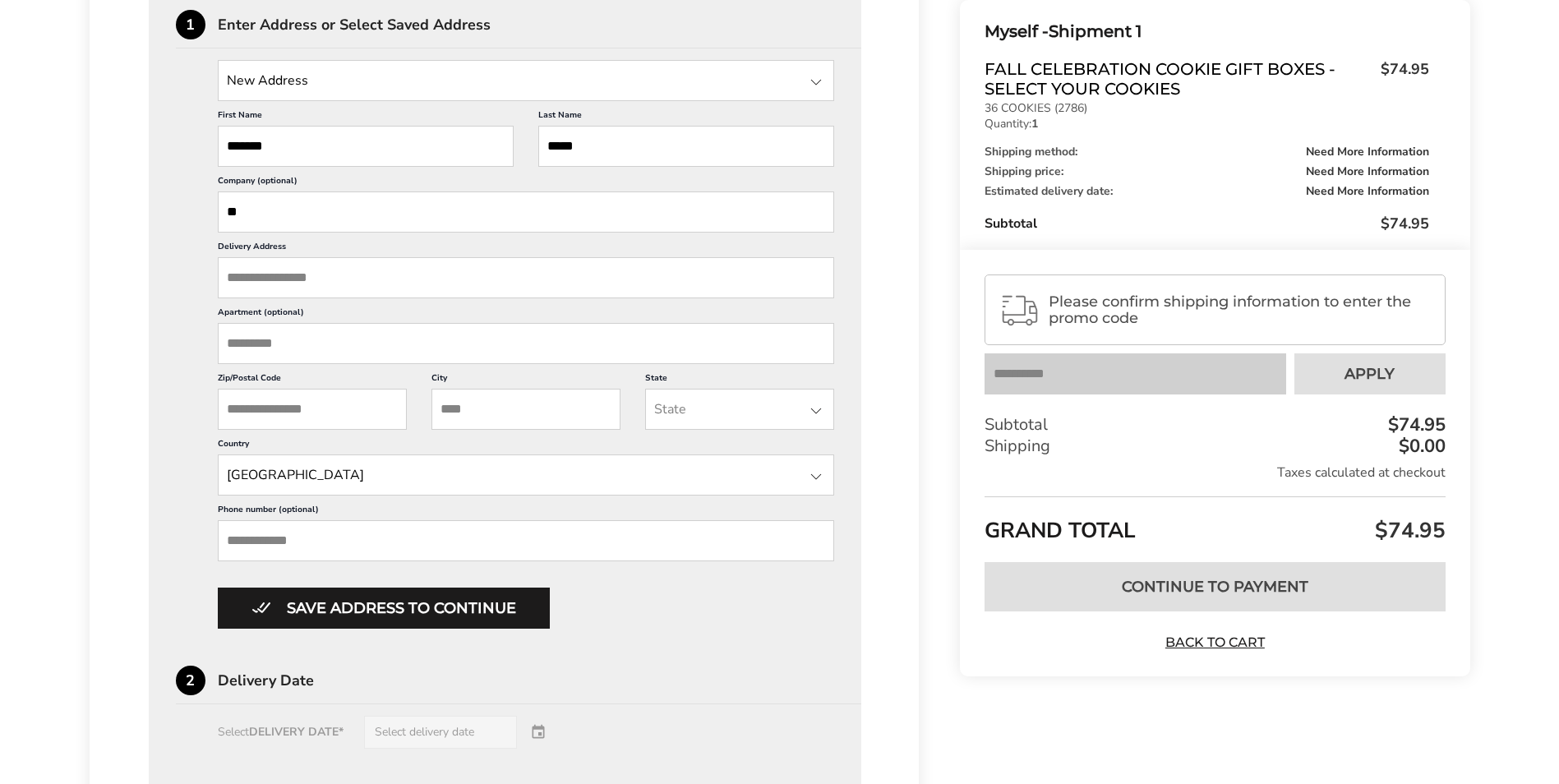
scroll to position [493, 0]
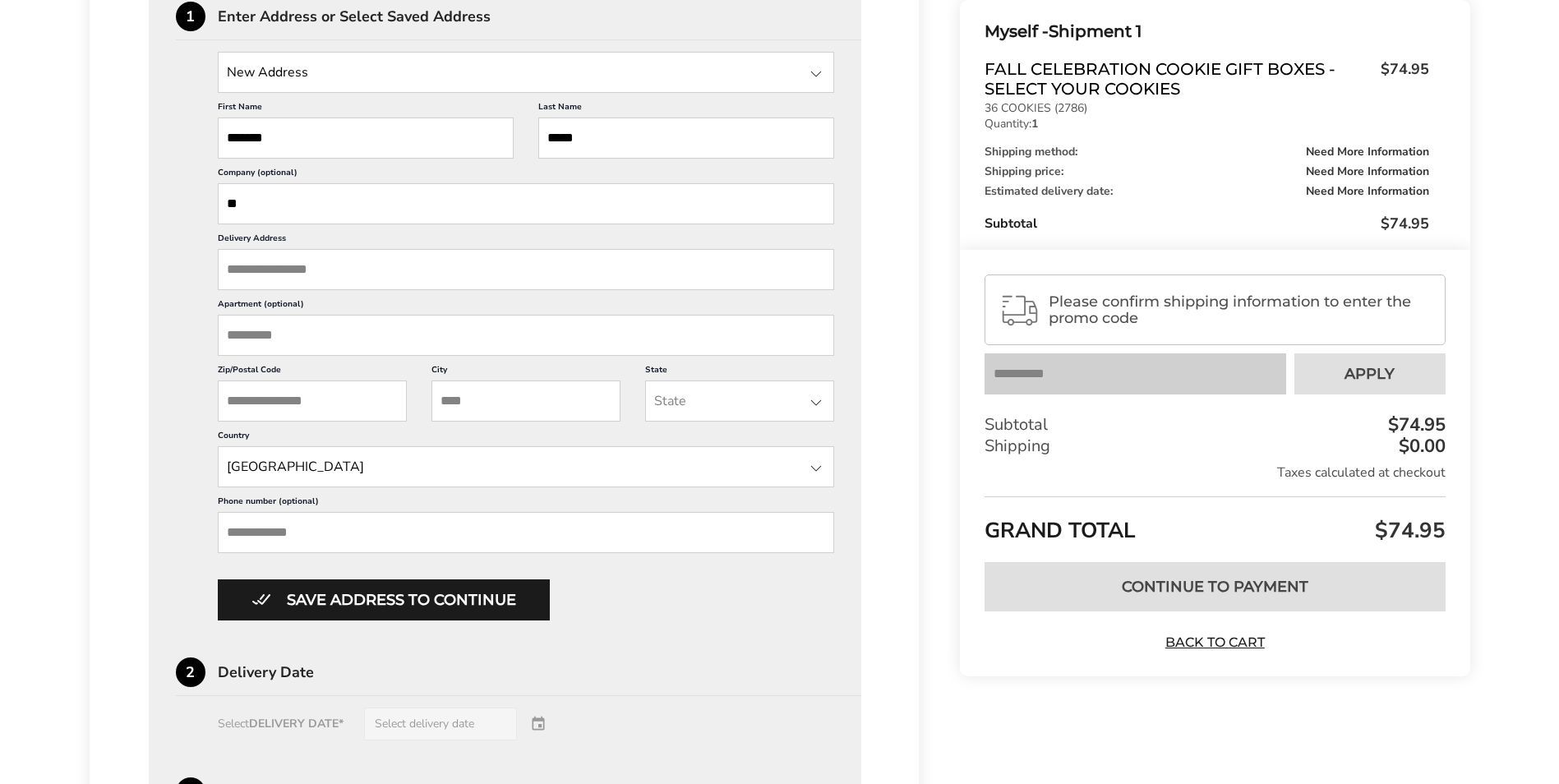
type input "**"
click at [392, 272] on input "Delivery Address" at bounding box center [526, 269] width 618 height 41
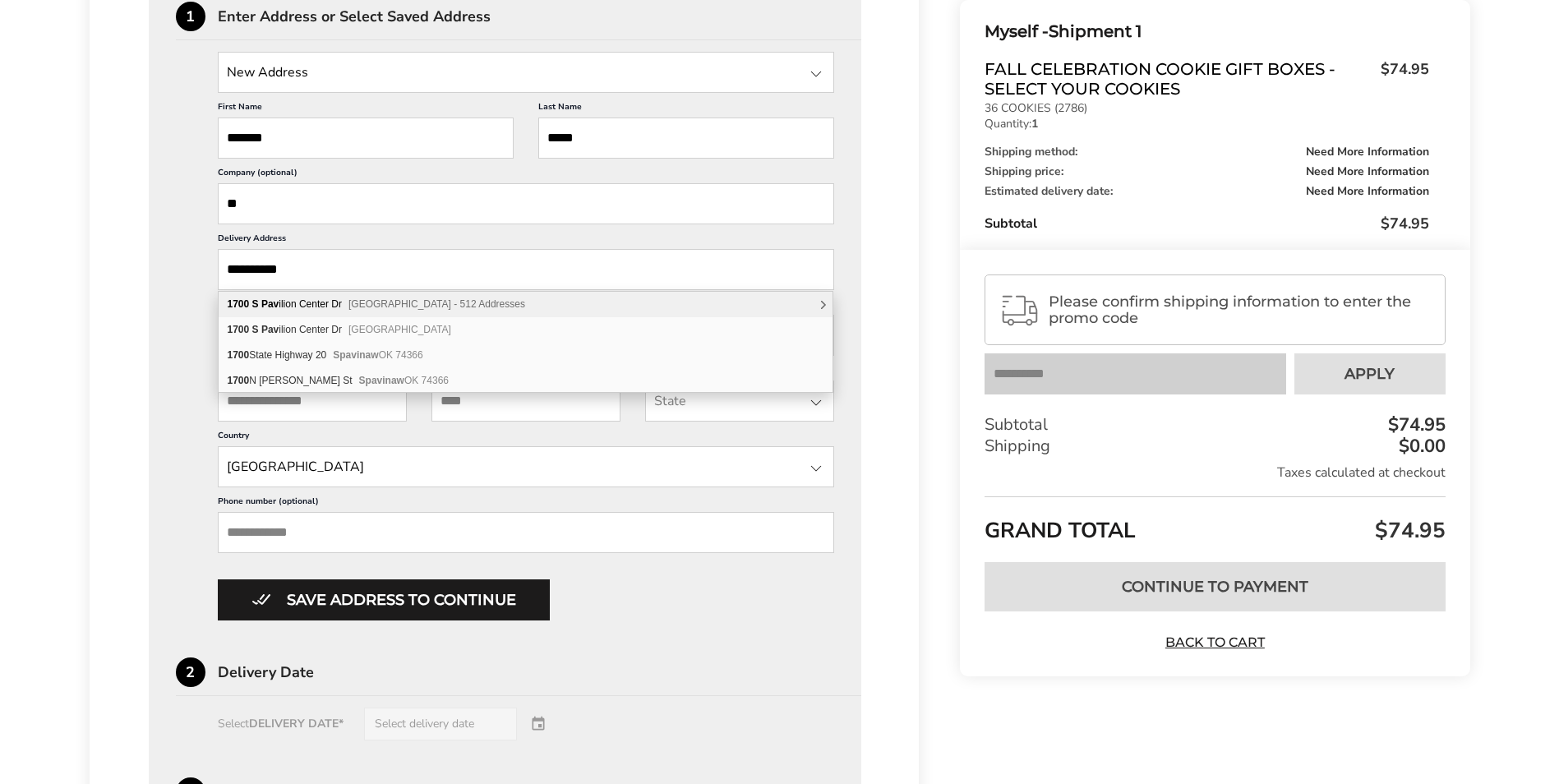
click at [397, 306] on span "Las Vegas NV 89135 - 512 Addresses" at bounding box center [436, 305] width 177 height 12
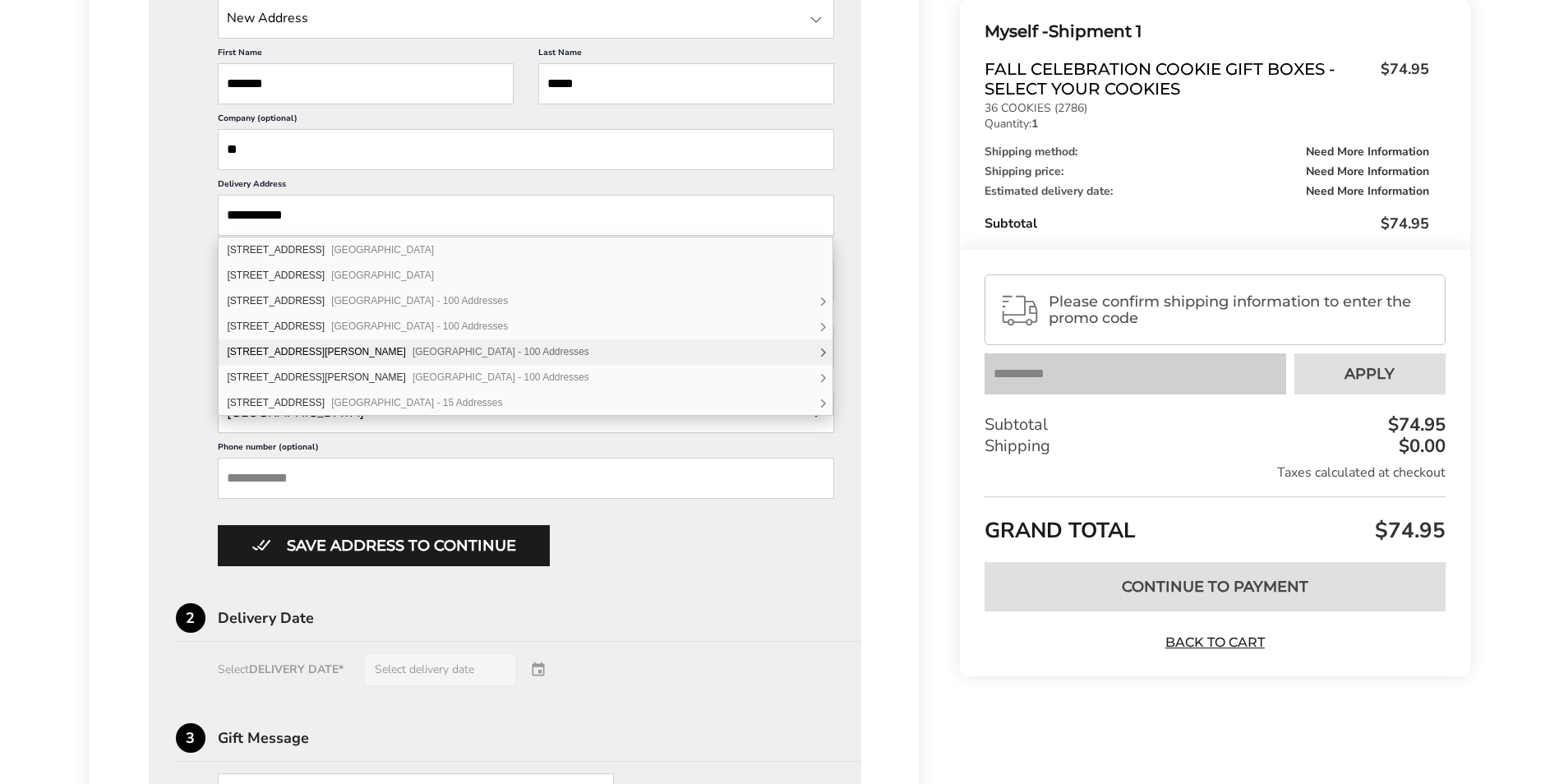
scroll to position [658, 0]
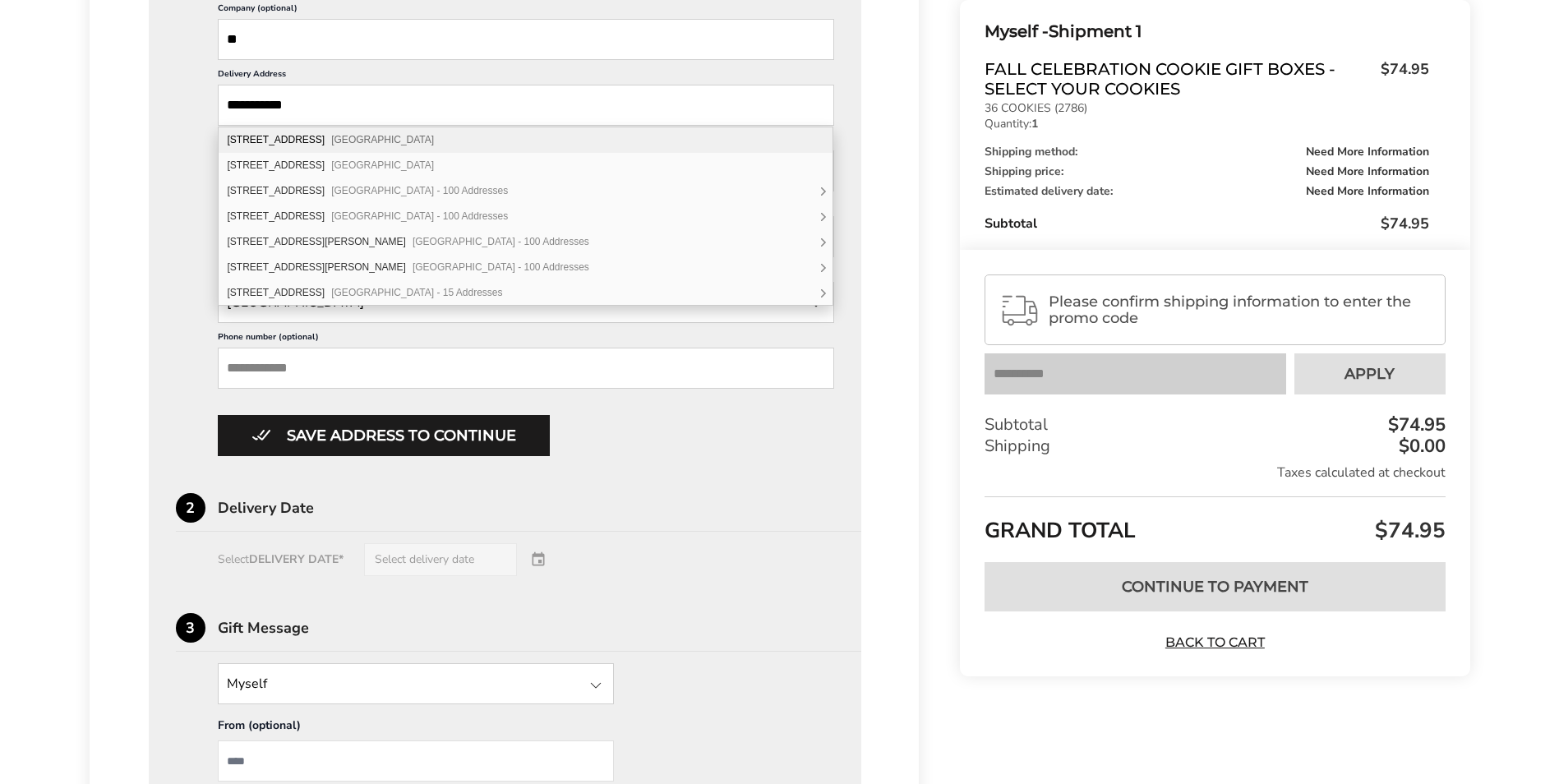
click at [371, 119] on input "**********" at bounding box center [526, 105] width 618 height 41
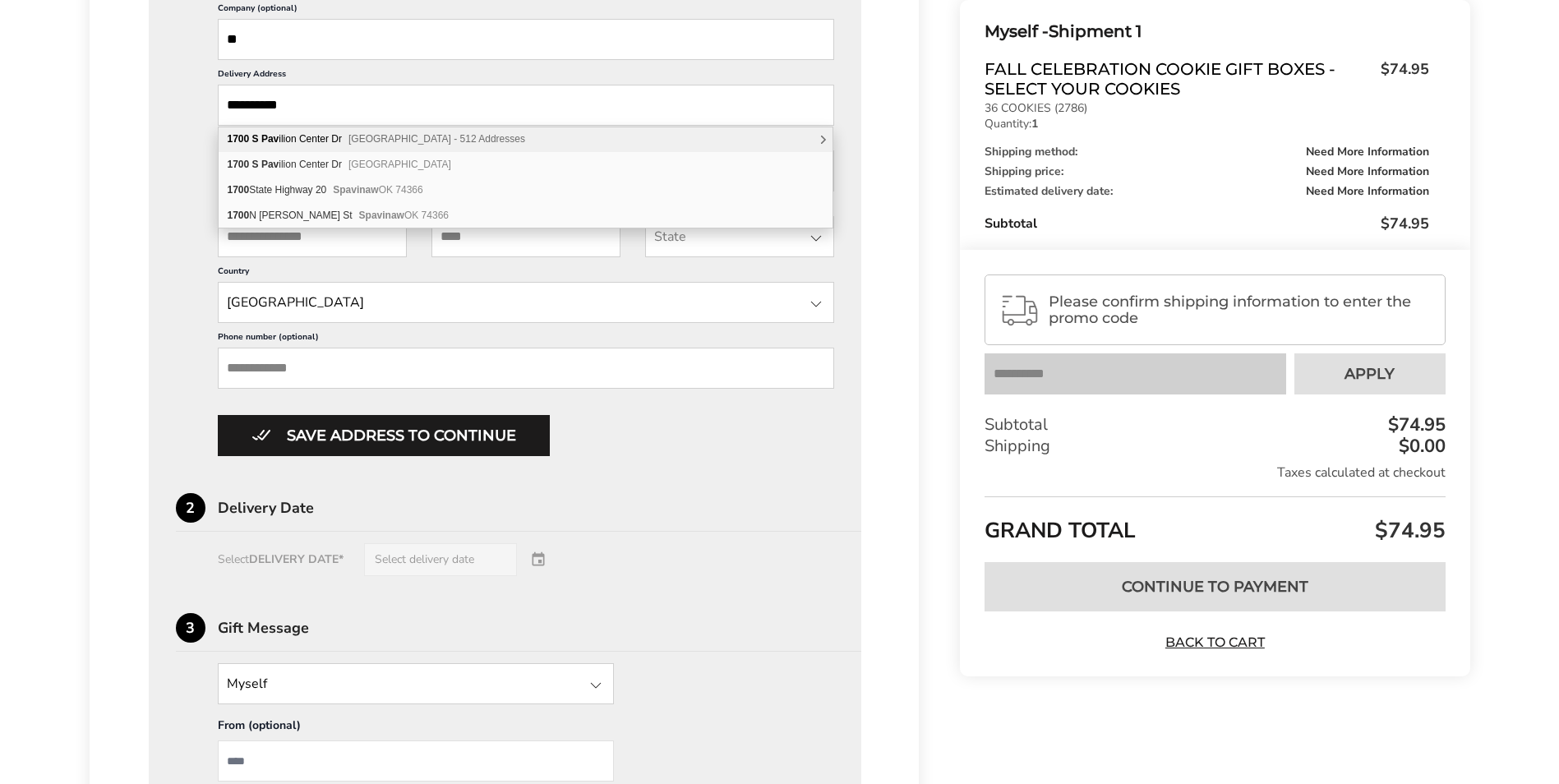
scroll to position [0, 0]
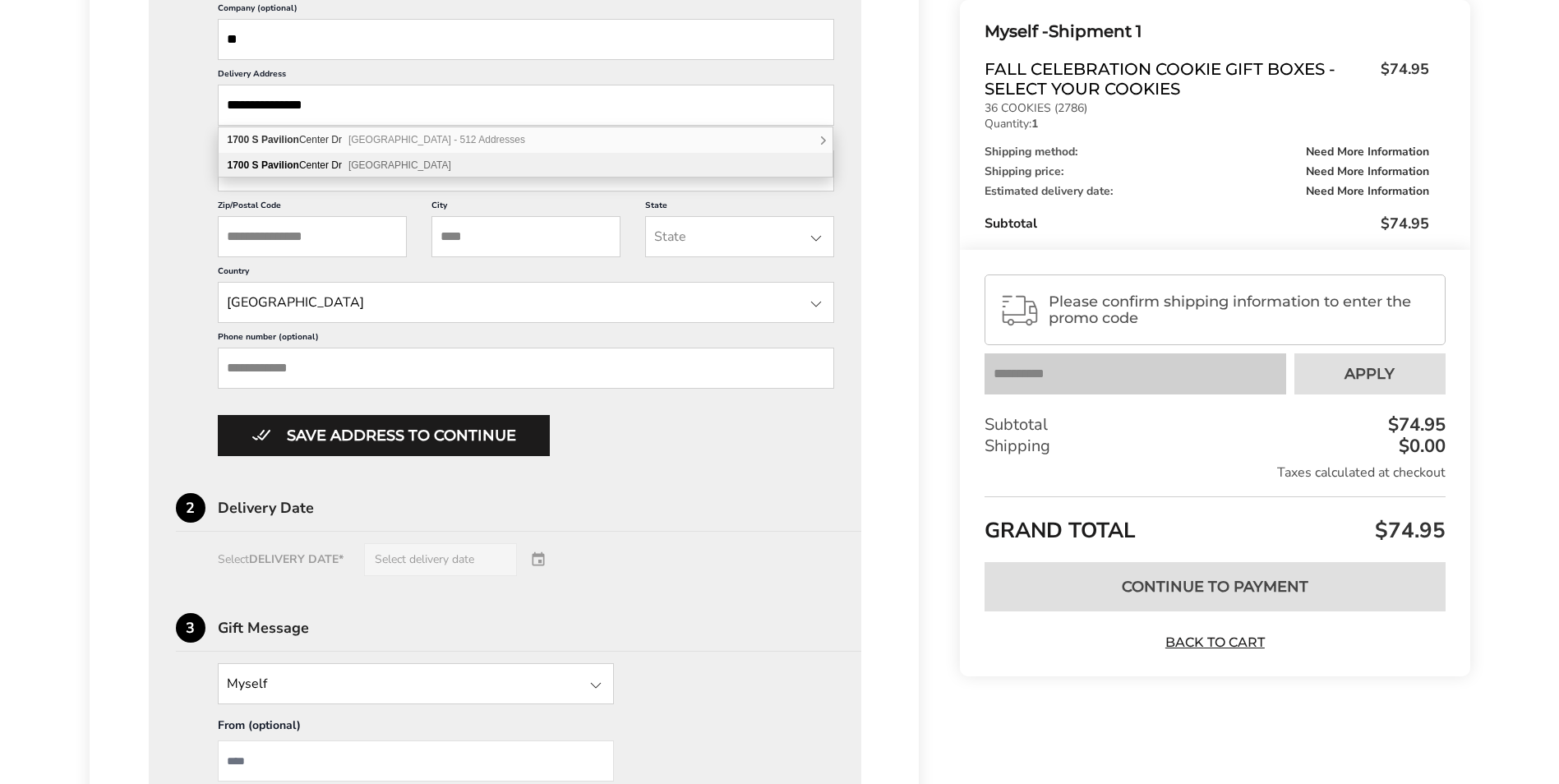
click at [437, 170] on span "Las Vegas NV 89135" at bounding box center [399, 166] width 103 height 12
type input "**********"
type input "*********"
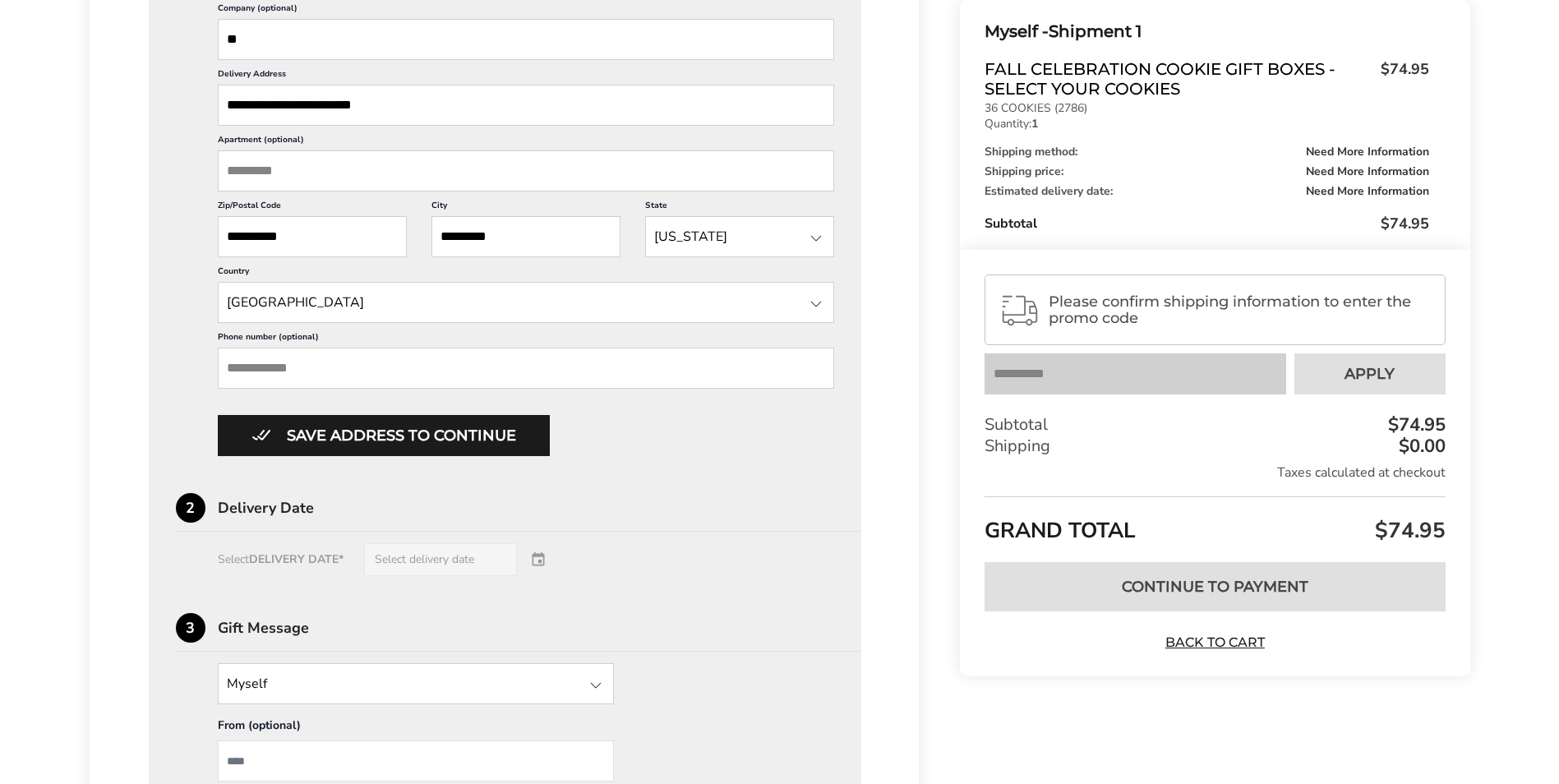
click at [402, 171] on input "Apartment (optional)" at bounding box center [526, 171] width 618 height 41
type input "***"
click at [428, 385] on input "Phone number (optional)" at bounding box center [526, 367] width 618 height 41
click at [717, 449] on div "Save address to continue" at bounding box center [526, 435] width 618 height 41
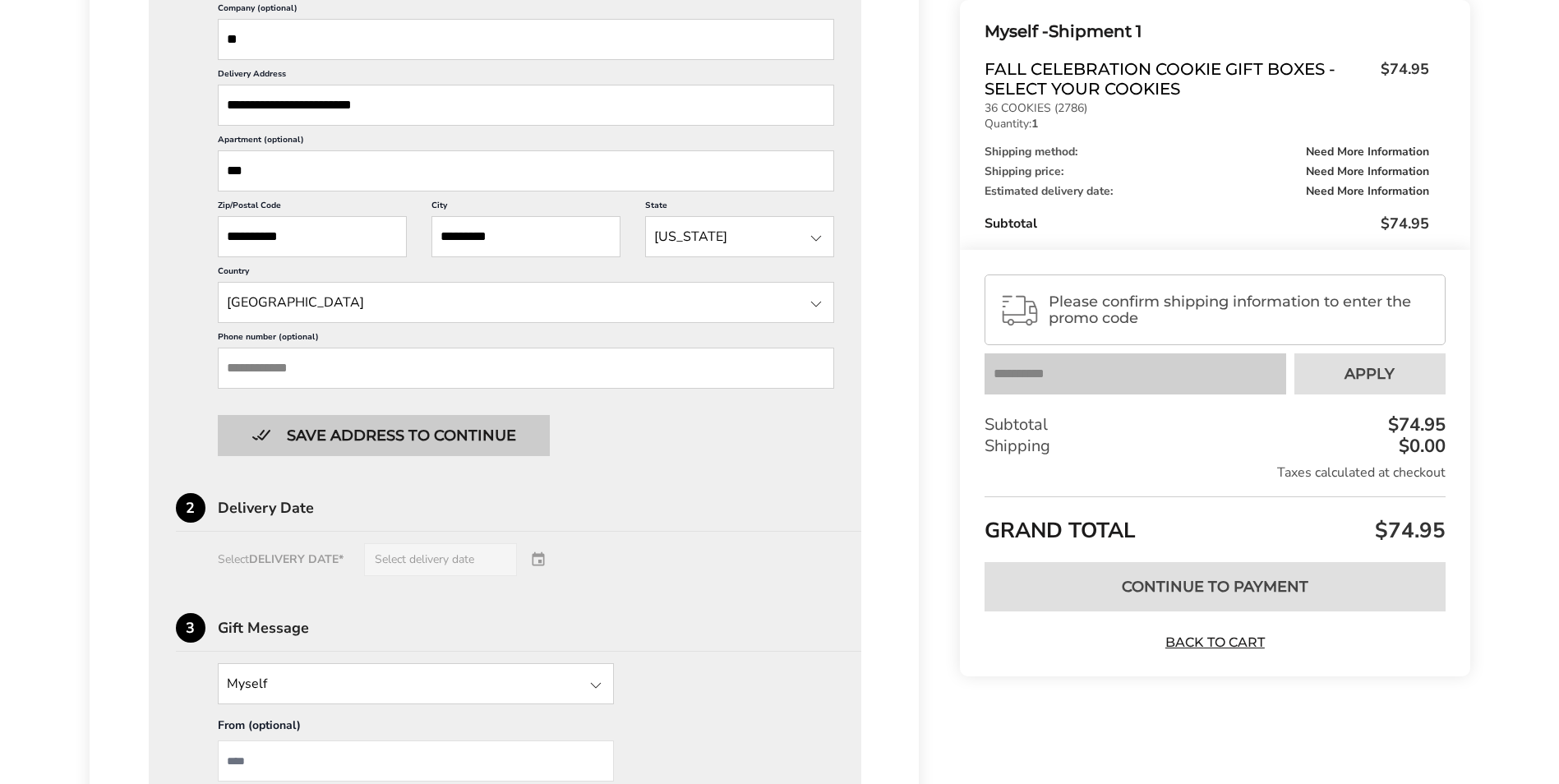
click at [454, 445] on button "Save address to continue" at bounding box center [383, 435] width 332 height 41
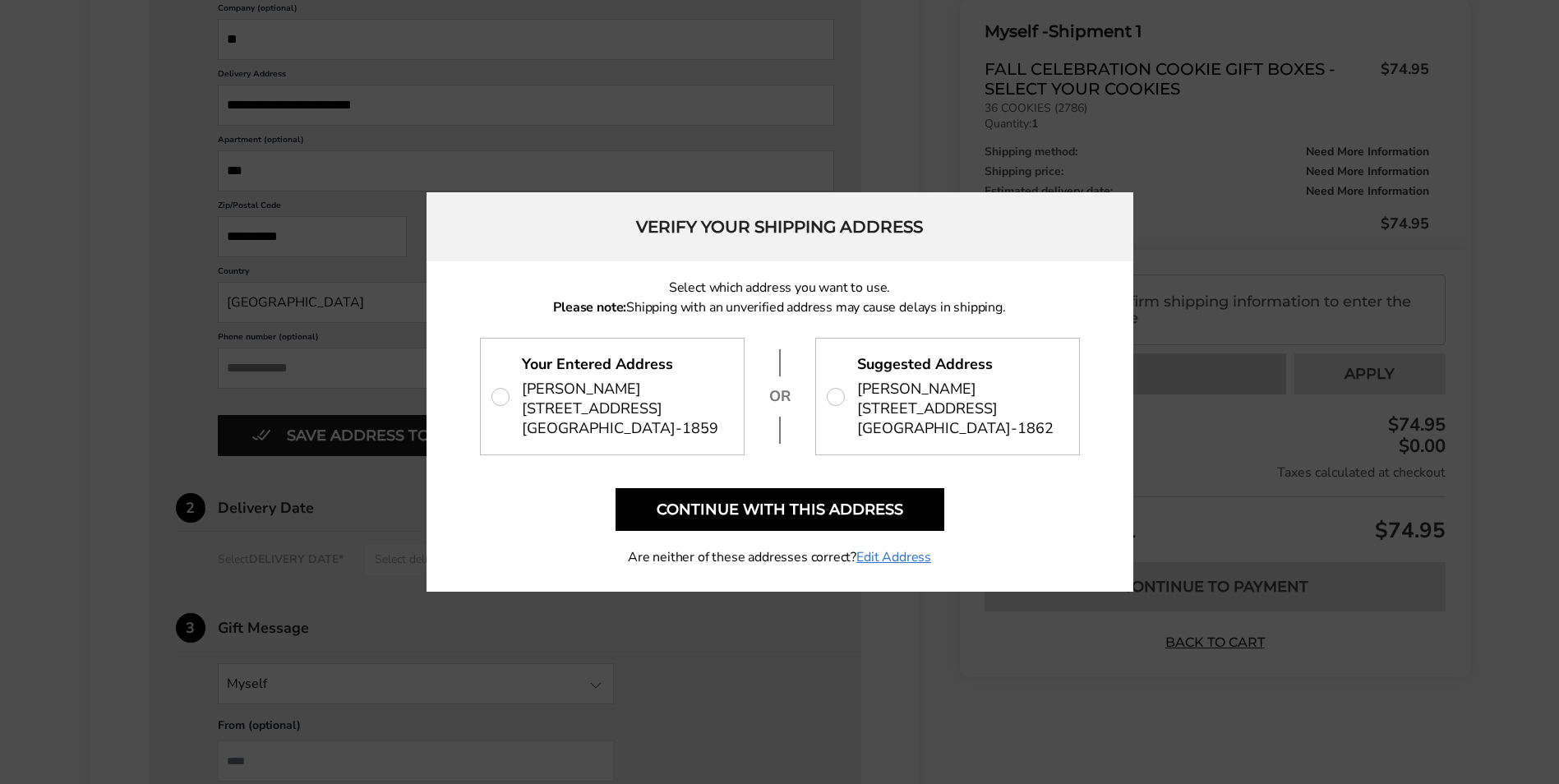
click at [930, 365] on p "Suggested Address Destiny Clark 1700 S PAVILION CENTER DR, STE 250 LAS VEGAS, N…" at bounding box center [947, 397] width 263 height 115
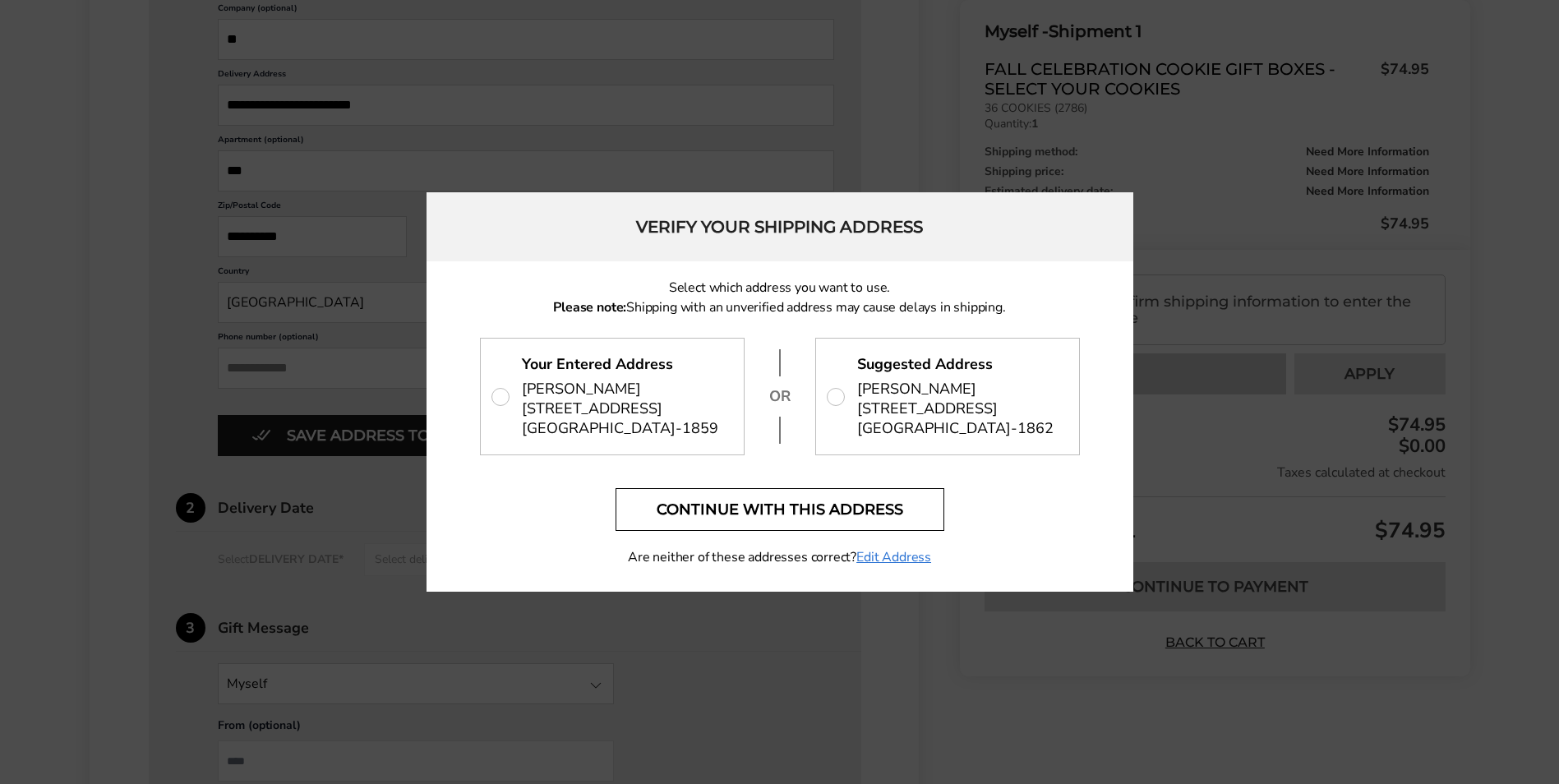
click at [855, 511] on button "Continue with this address" at bounding box center [780, 509] width 329 height 43
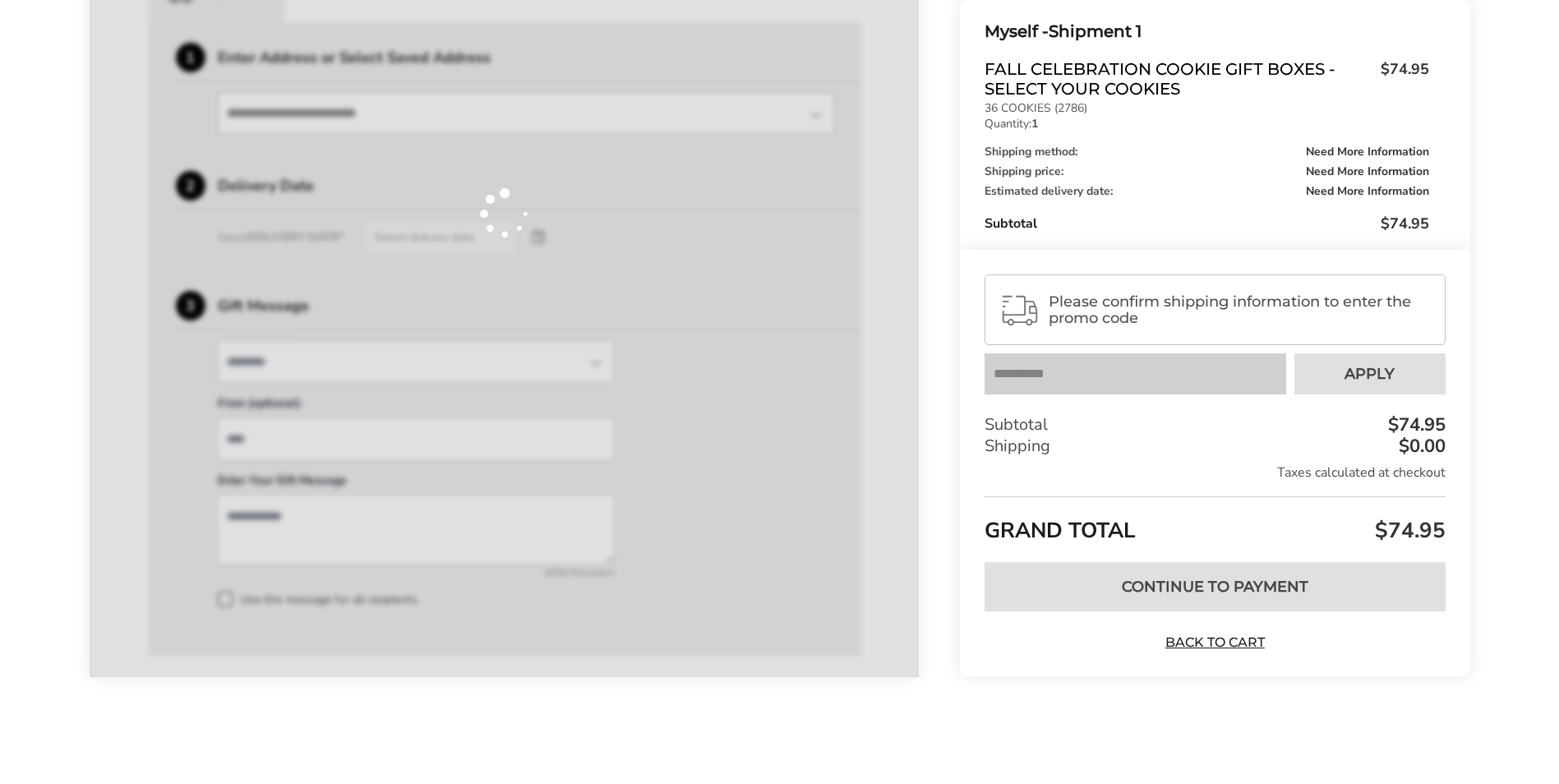
scroll to position [452, 0]
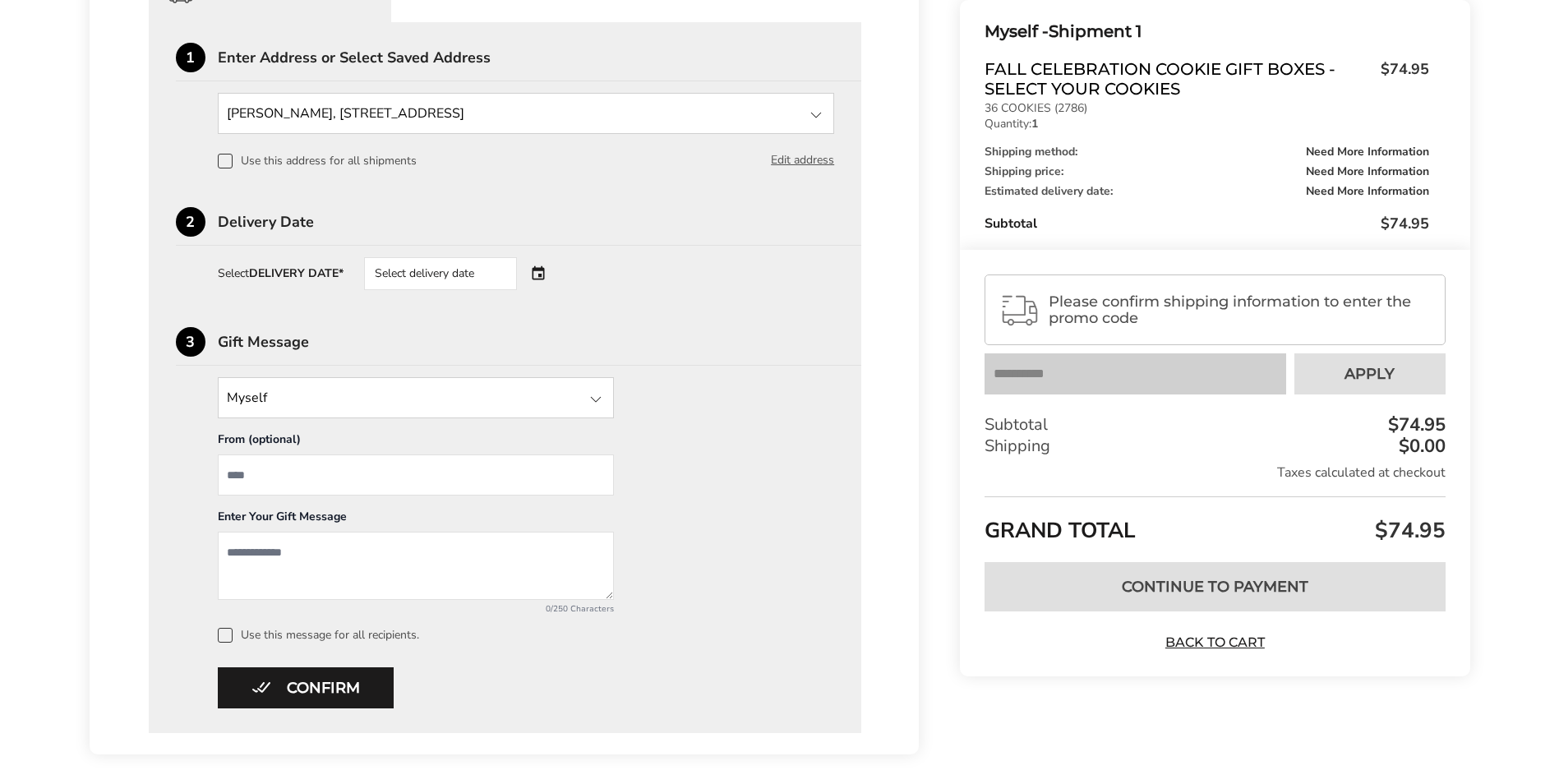
click at [534, 272] on div "Select delivery date" at bounding box center [464, 273] width 199 height 33
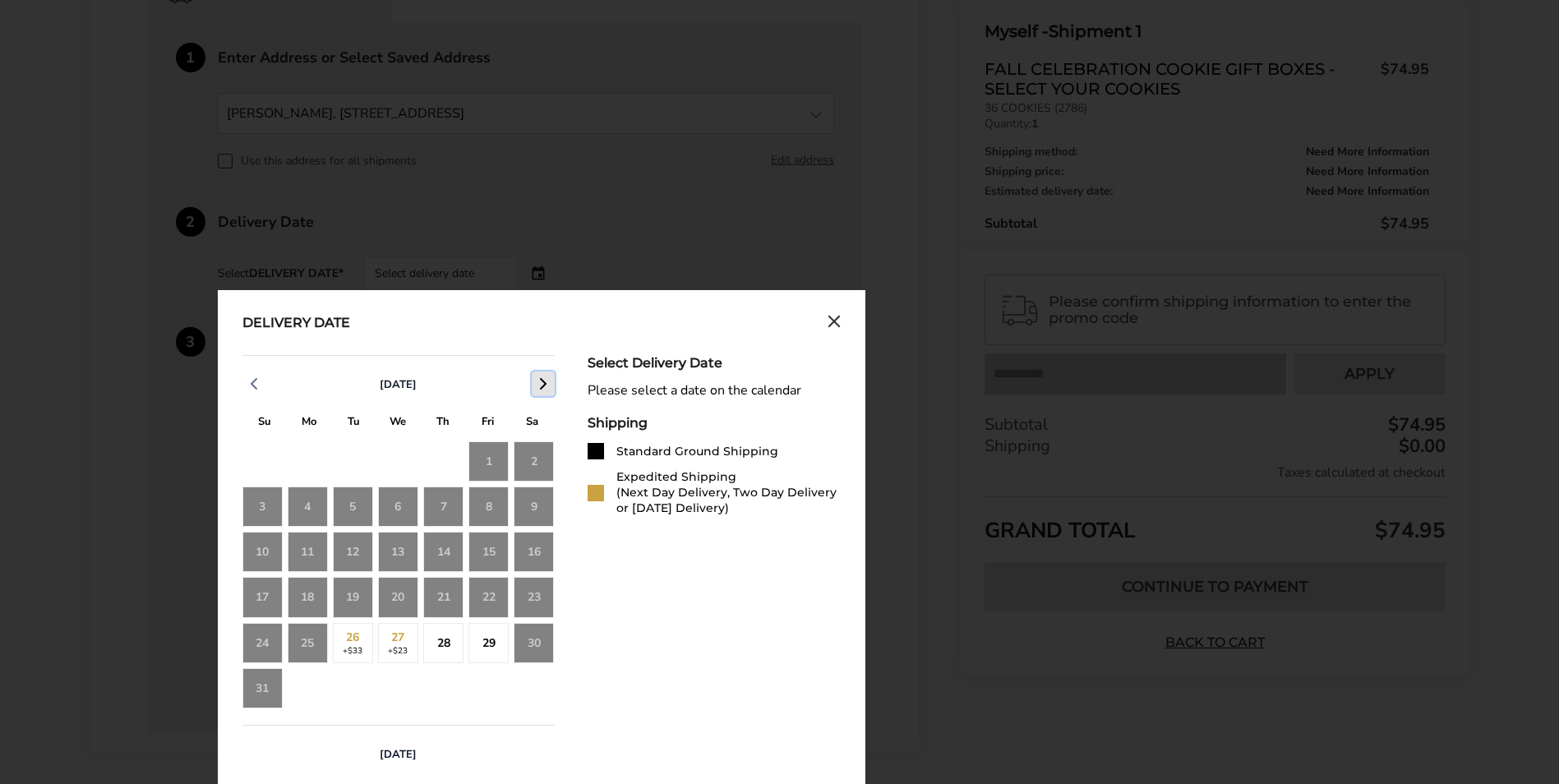
click at [541, 385] on icon "button" at bounding box center [543, 384] width 20 height 20
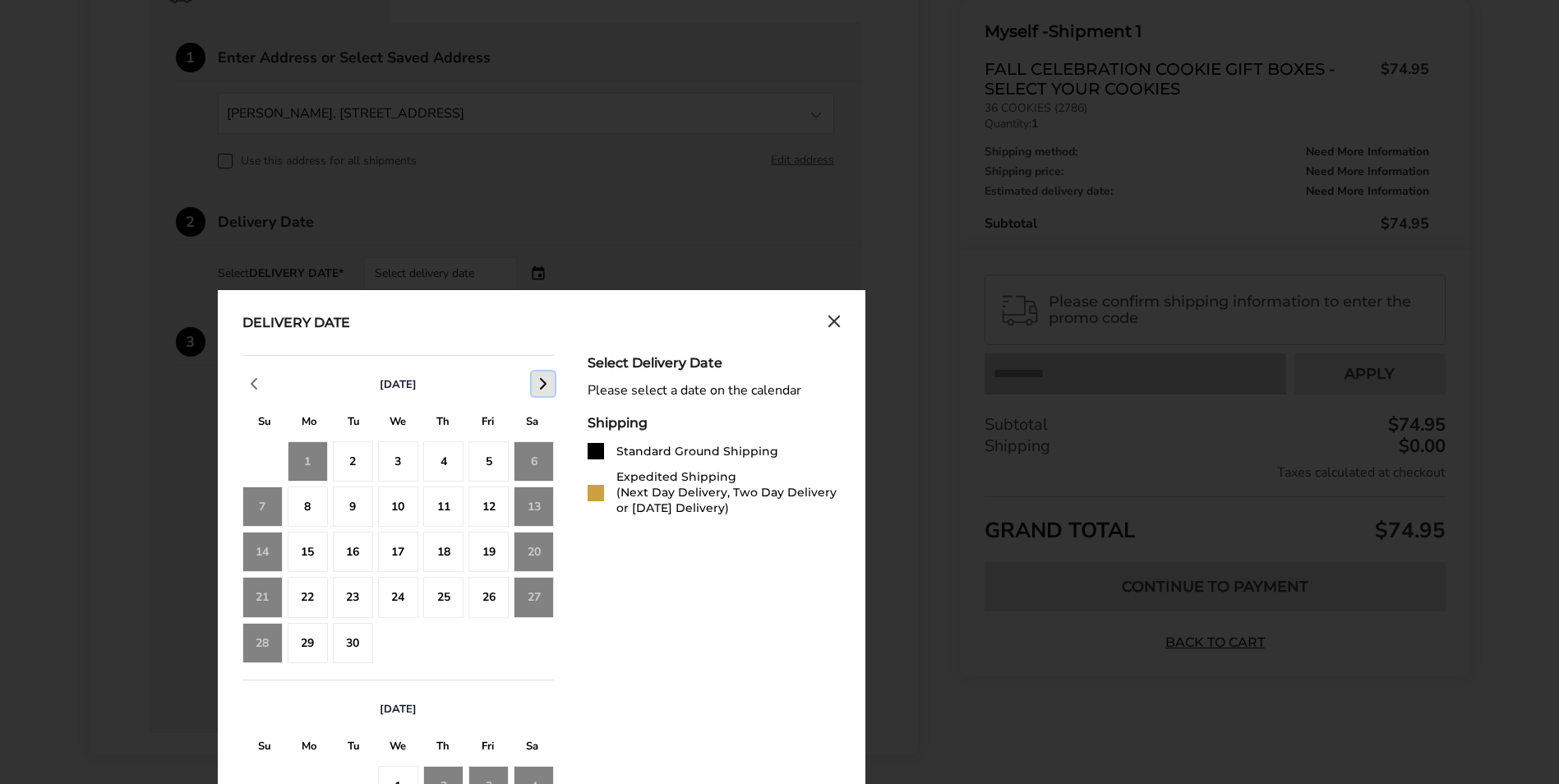
click at [541, 385] on icon "button" at bounding box center [543, 384] width 20 height 20
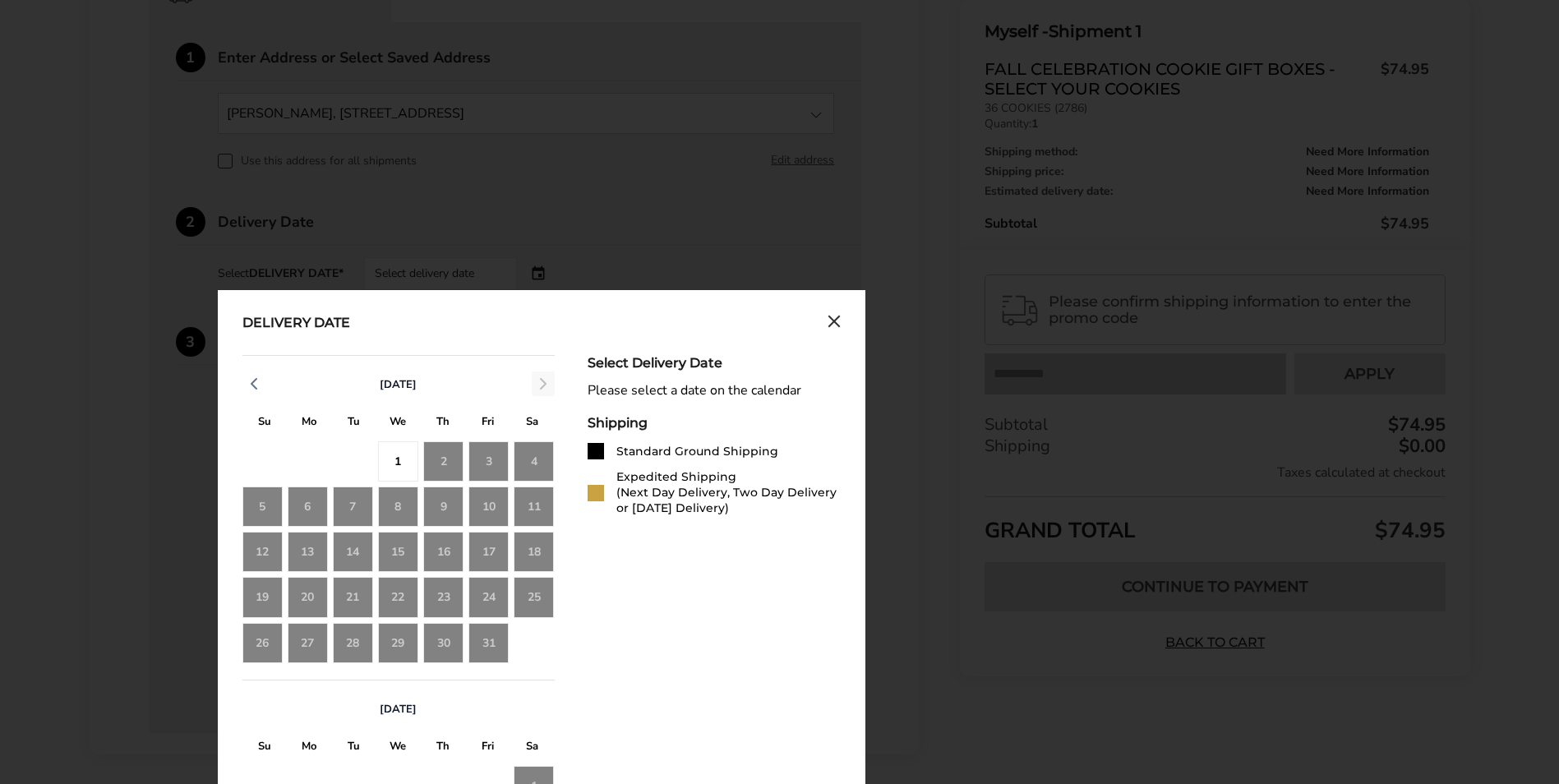
click at [541, 385] on div "October 2025" at bounding box center [398, 384] width 312 height 24
click at [545, 388] on div "October 2025" at bounding box center [398, 384] width 312 height 24
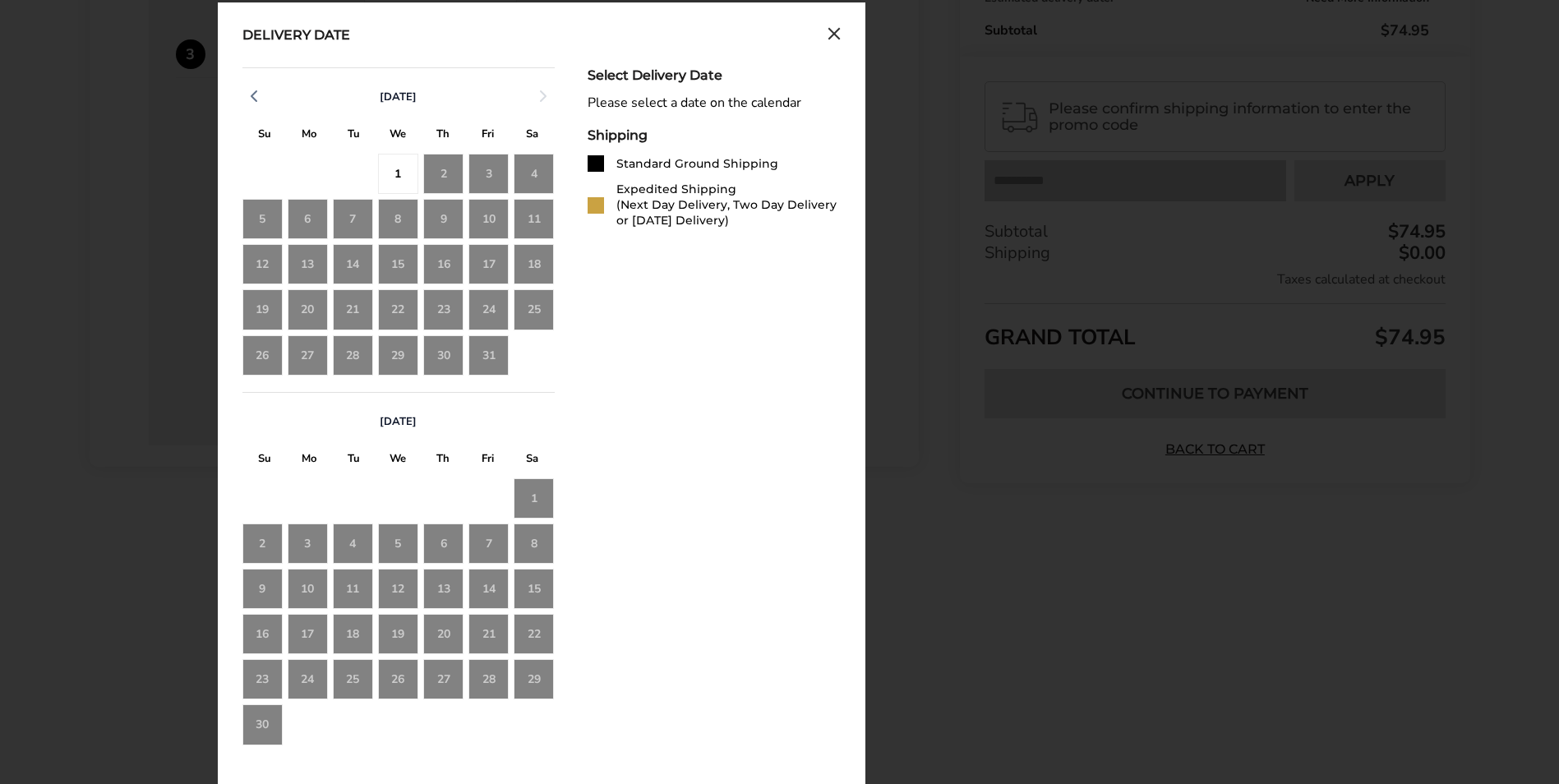
scroll to position [742, 0]
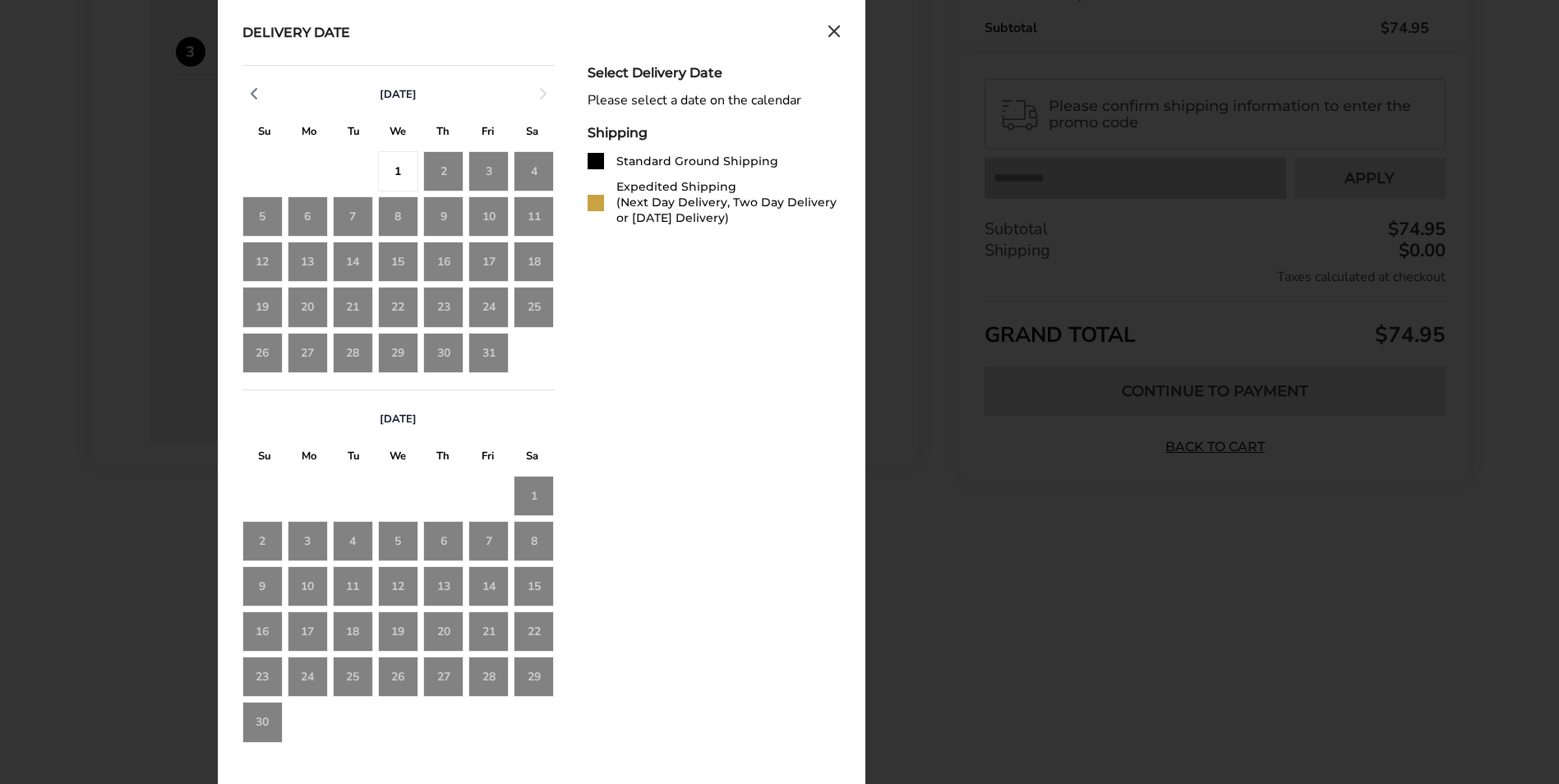
click at [300, 620] on div "17" at bounding box center [308, 632] width 40 height 40
click at [304, 627] on div "17" at bounding box center [308, 632] width 40 height 40
click at [256, 93] on icon "button" at bounding box center [254, 94] width 20 height 20
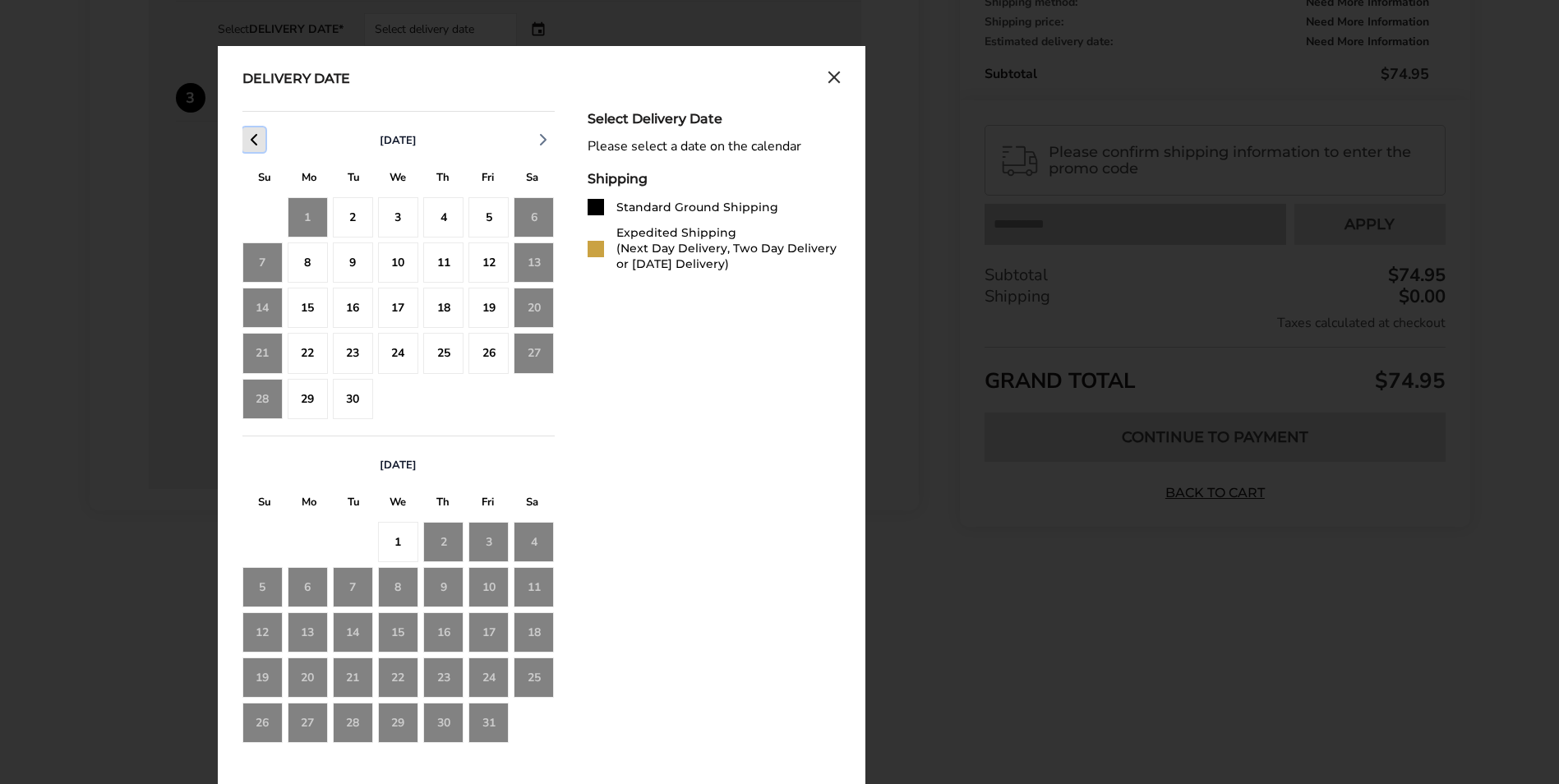
scroll to position [696, 0]
click at [463, 658] on div "12 13 14 15 16 17 18" at bounding box center [398, 678] width 312 height 40
click at [463, 622] on div "16" at bounding box center [444, 633] width 40 height 40
click at [548, 135] on icon "button" at bounding box center [543, 140] width 20 height 20
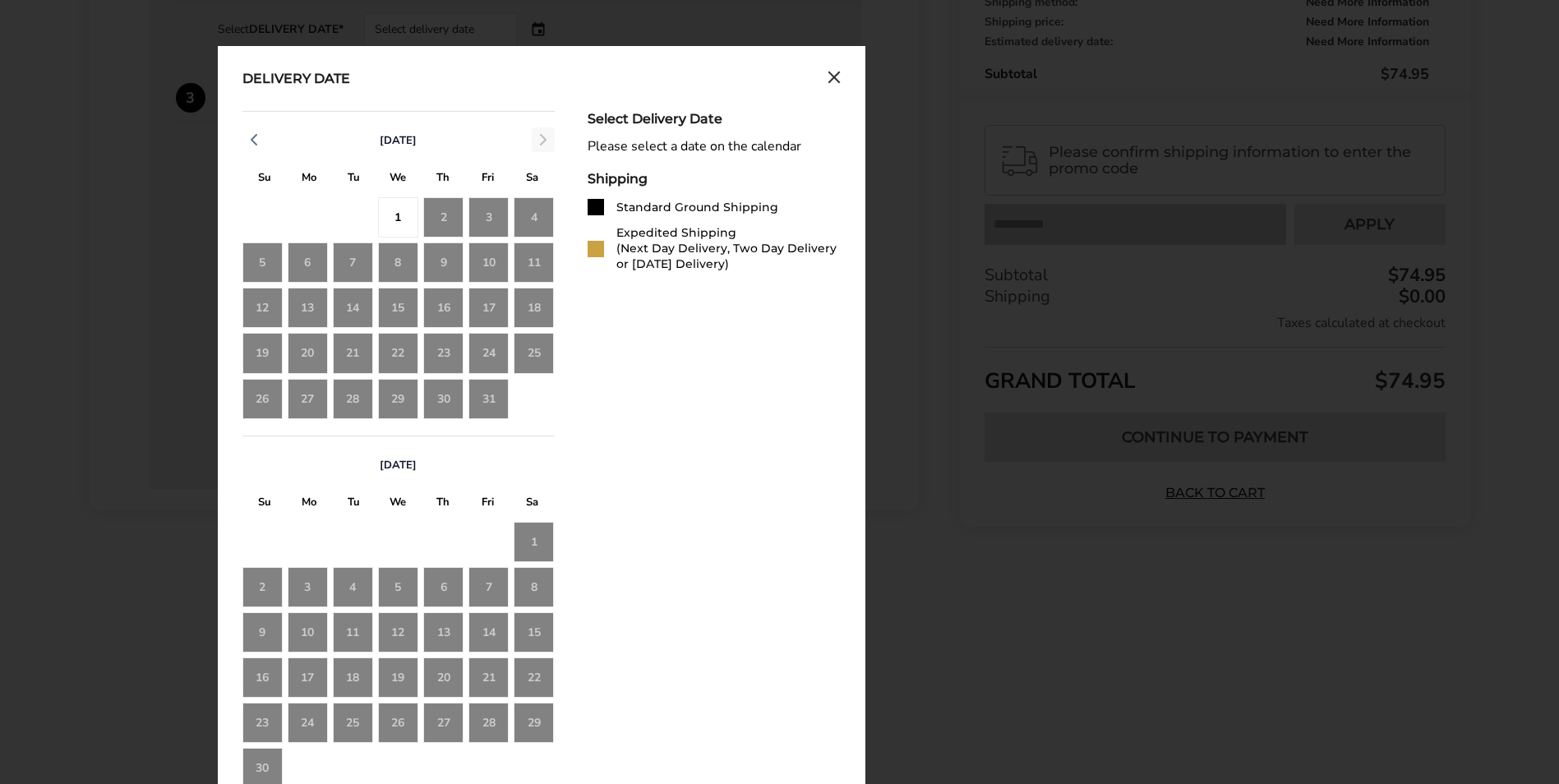
click at [548, 135] on div "October 2025" at bounding box center [398, 140] width 312 height 24
click at [403, 220] on div "1" at bounding box center [398, 218] width 40 height 40
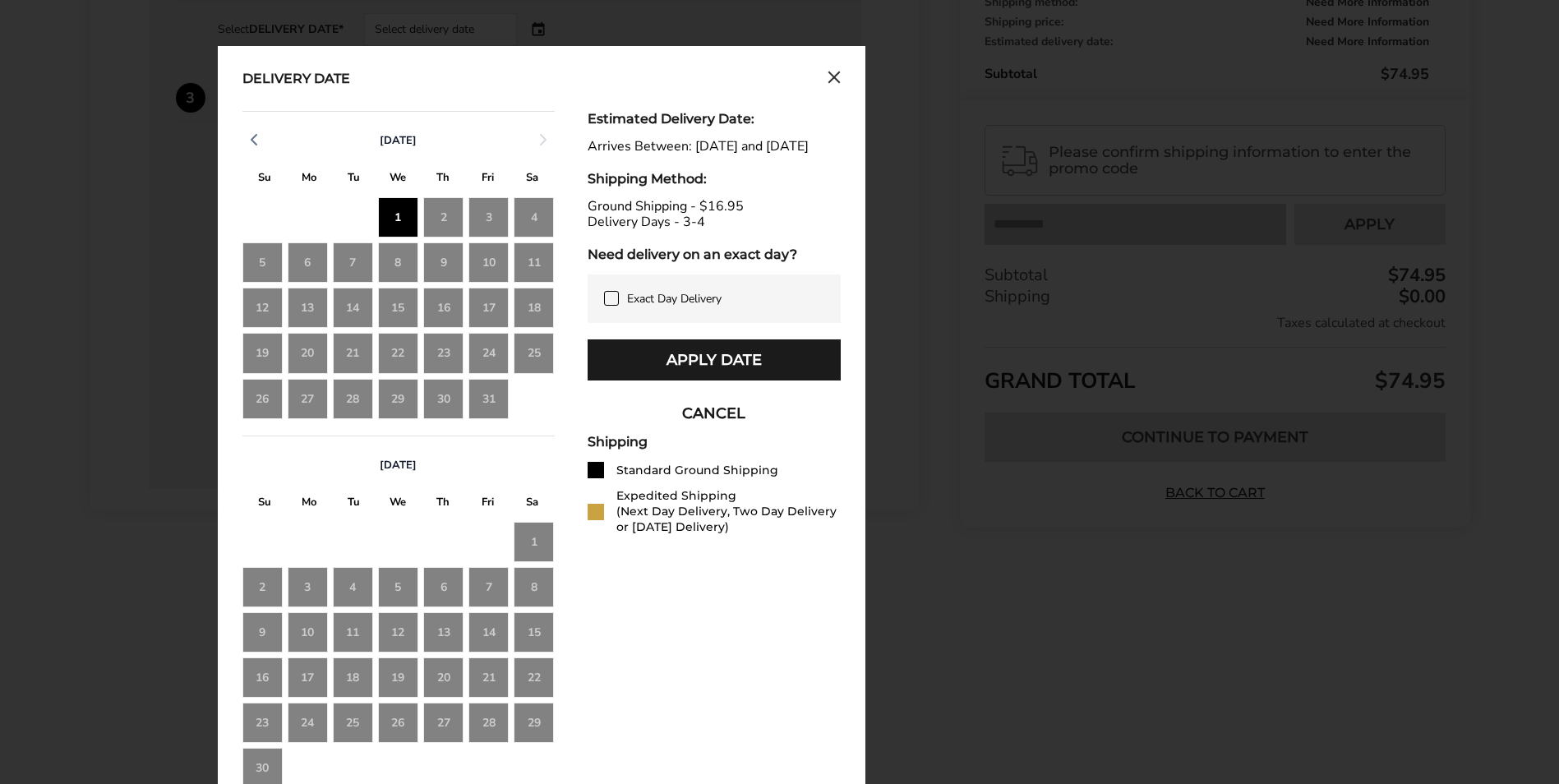
click at [644, 323] on div "Exact Day Delivery" at bounding box center [714, 299] width 254 height 49
click at [612, 305] on icon at bounding box center [612, 299] width 13 height 13
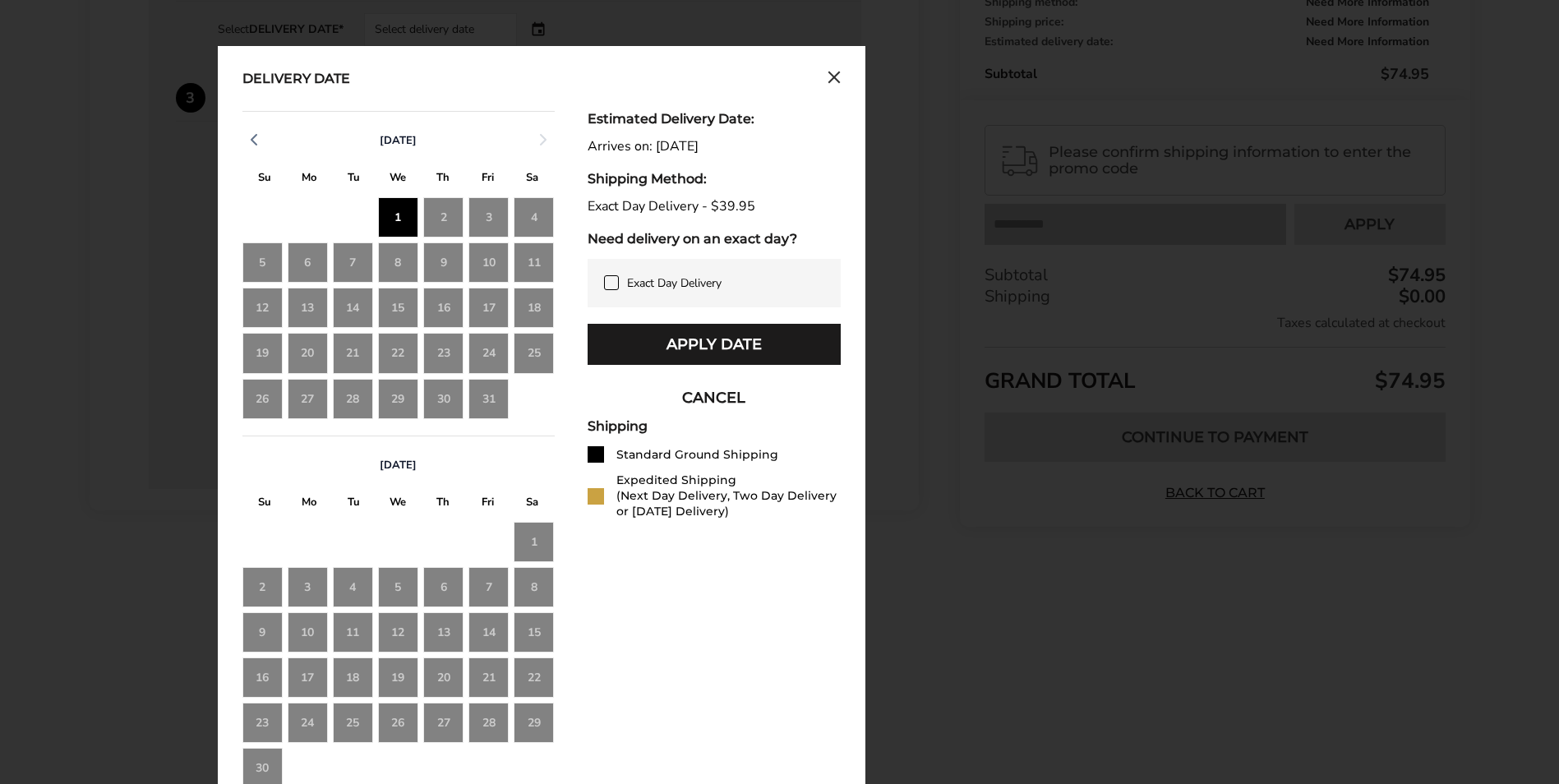
click at [615, 284] on icon at bounding box center [612, 283] width 13 height 13
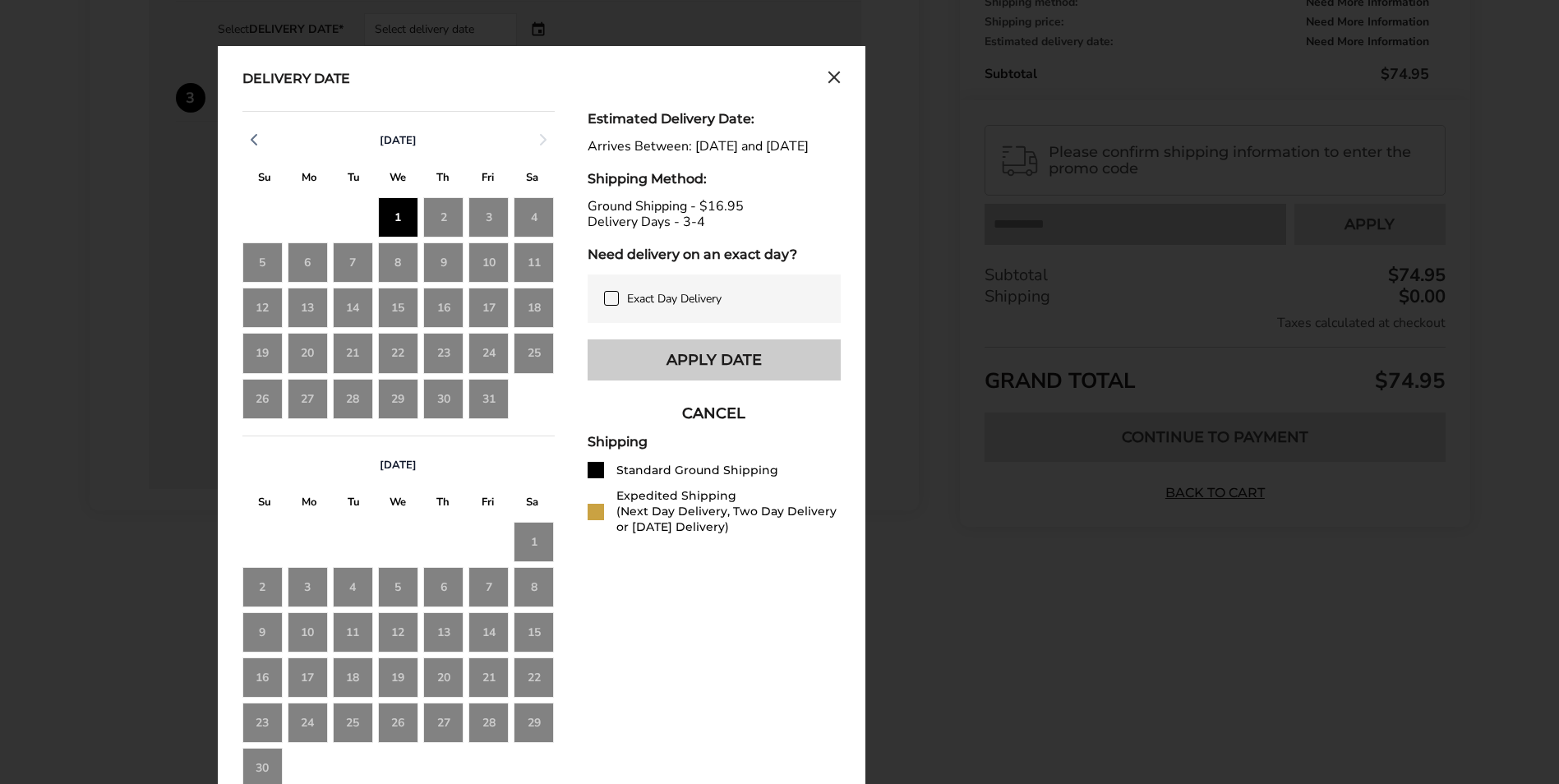
click at [672, 372] on button "Apply Date" at bounding box center [714, 360] width 254 height 41
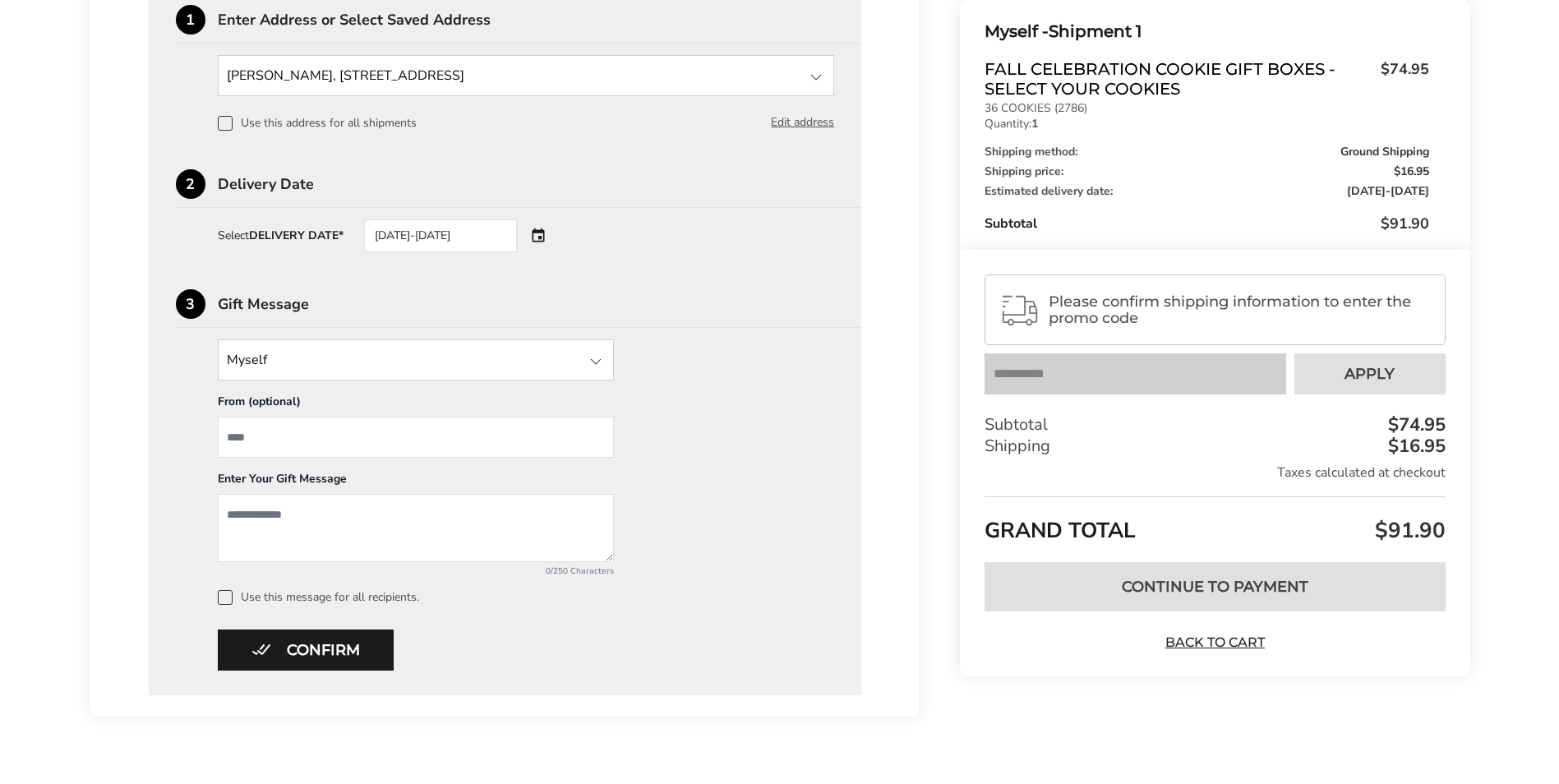
scroll to position [530, 0]
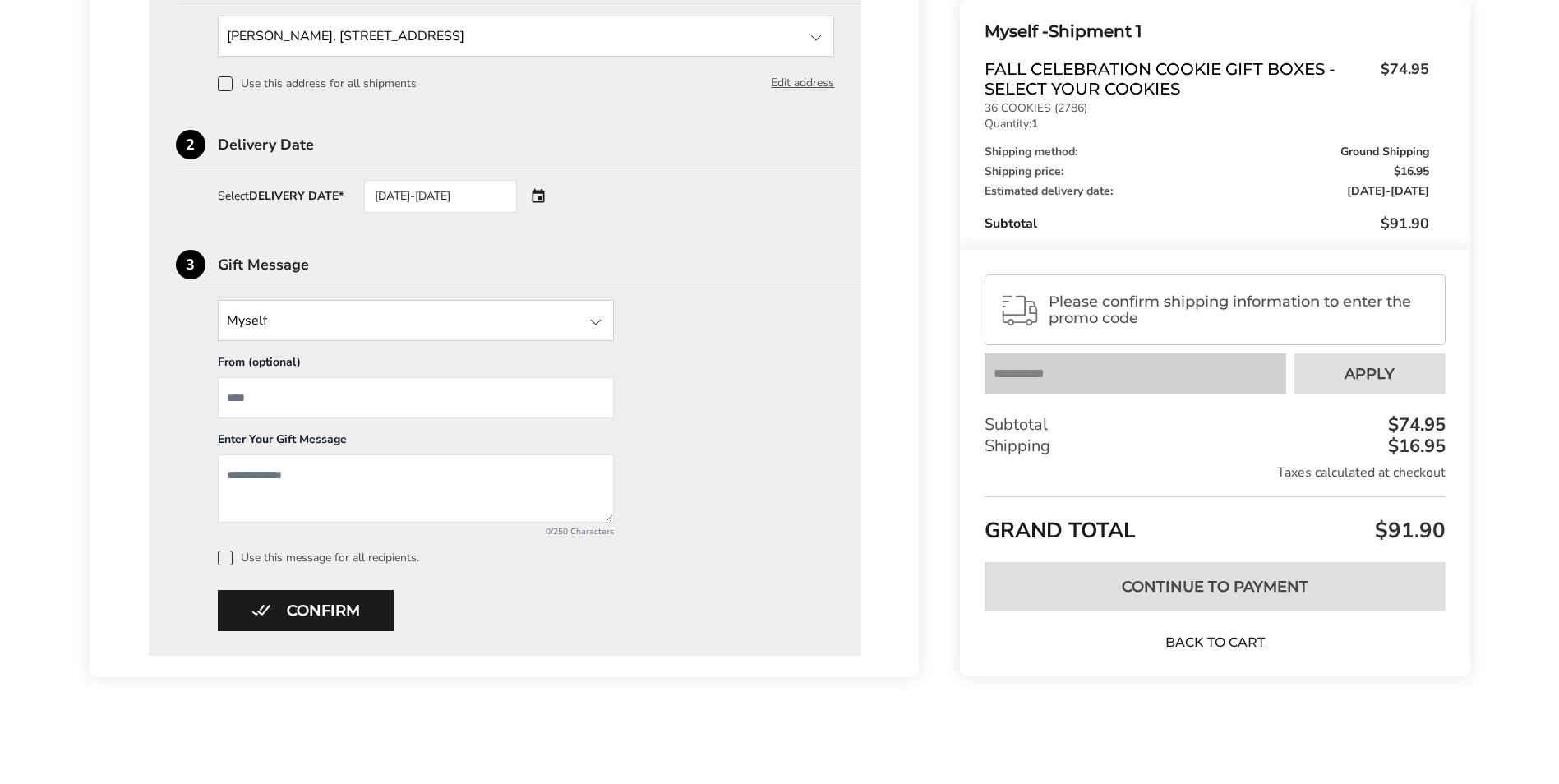
click at [483, 202] on div "09/30/2025-10/01/2025" at bounding box center [440, 196] width 153 height 33
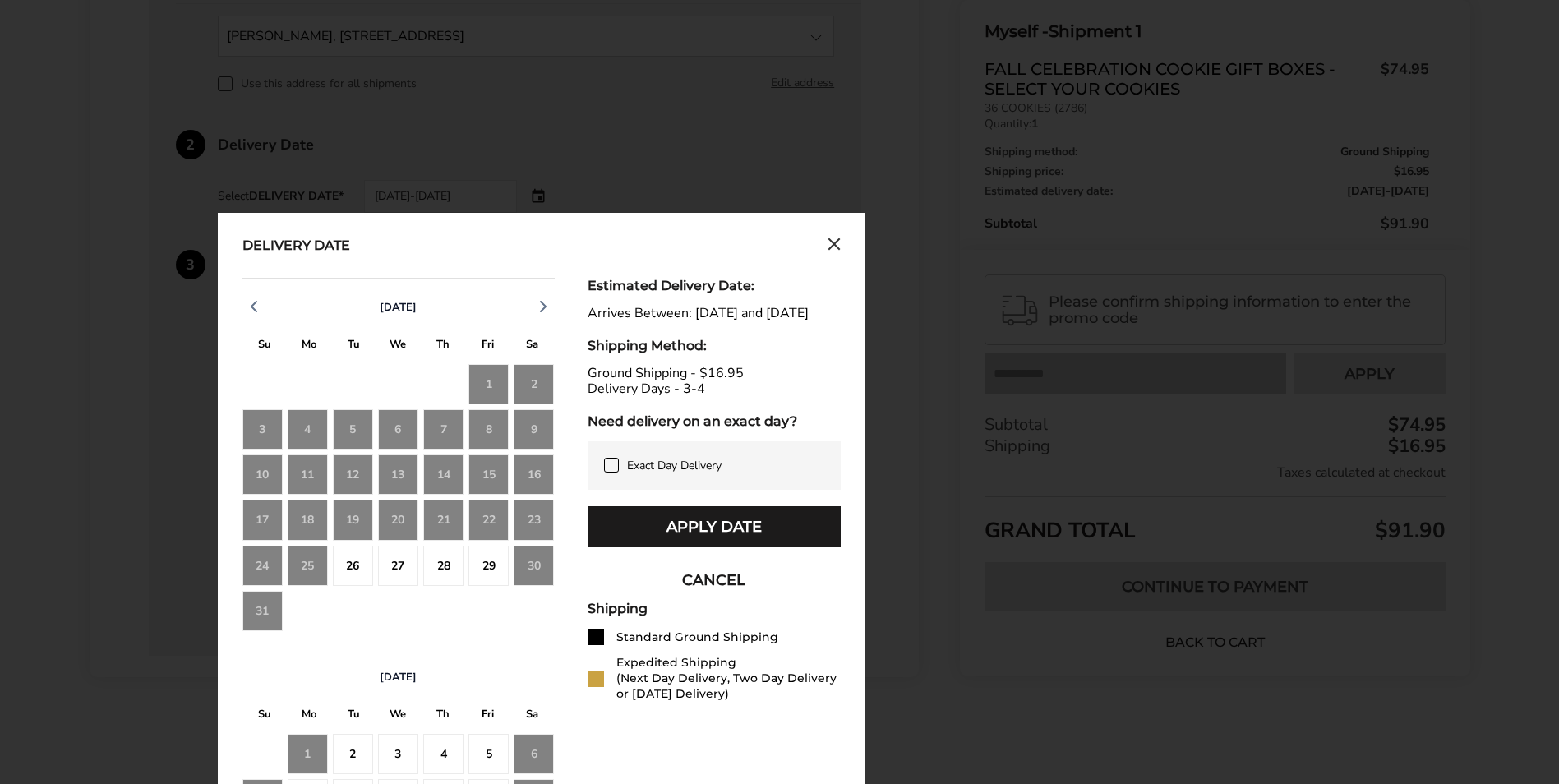
click at [616, 472] on icon at bounding box center [612, 465] width 13 height 13
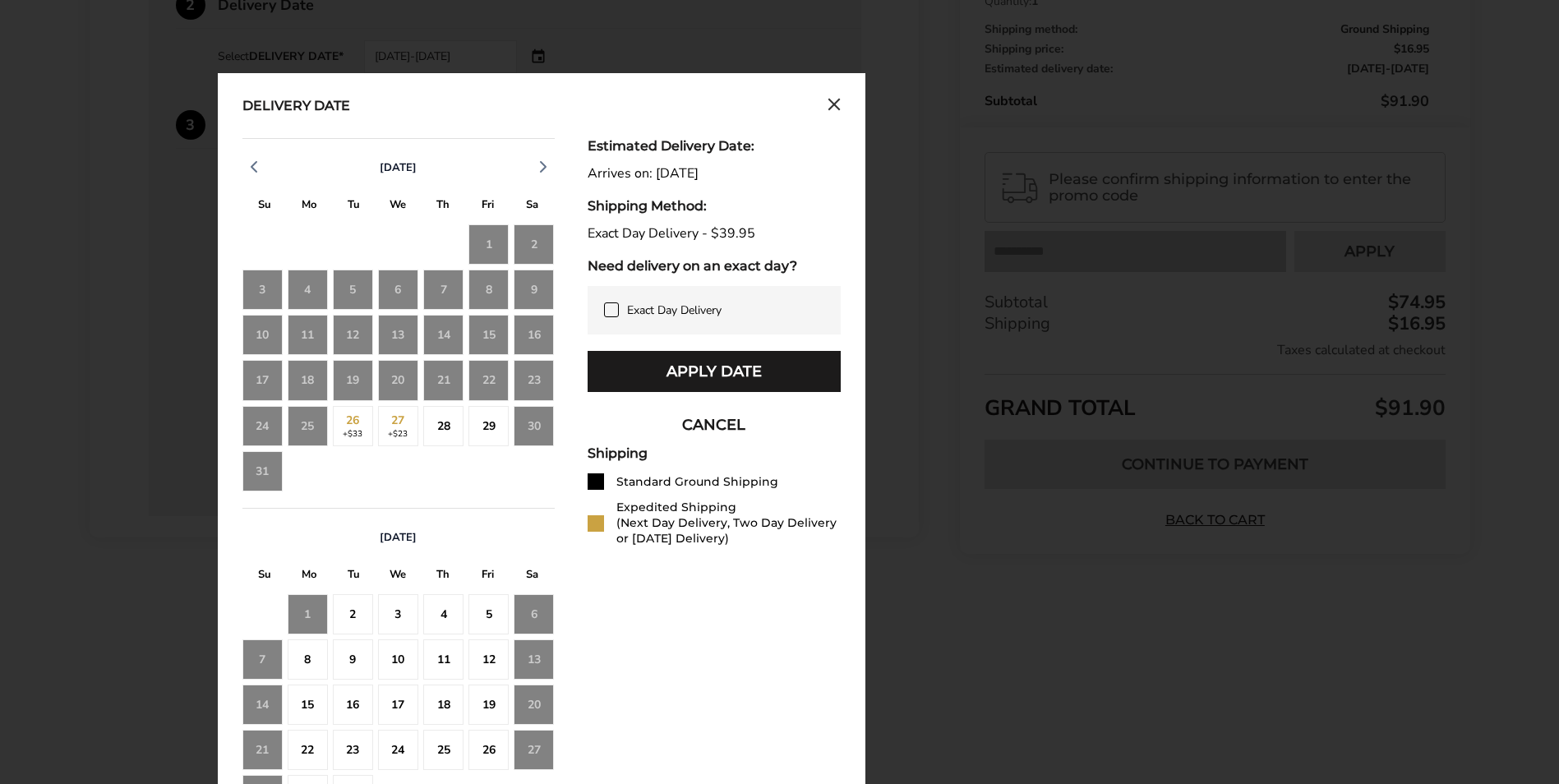
scroll to position [694, 0]
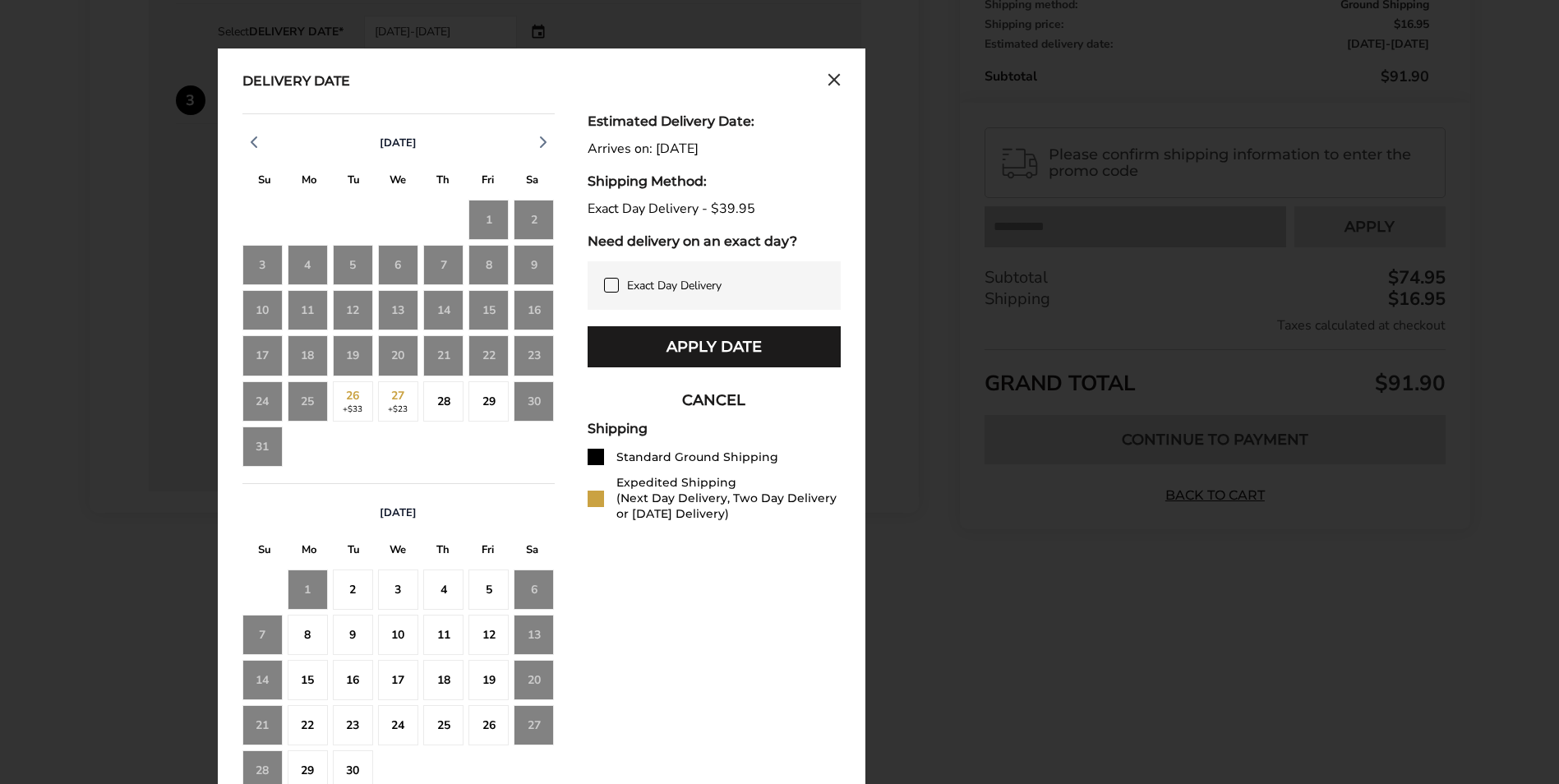
click at [819, 80] on div "Delivery Date" at bounding box center [541, 82] width 598 height 18
click at [835, 75] on icon "Close calendar" at bounding box center [834, 79] width 13 height 14
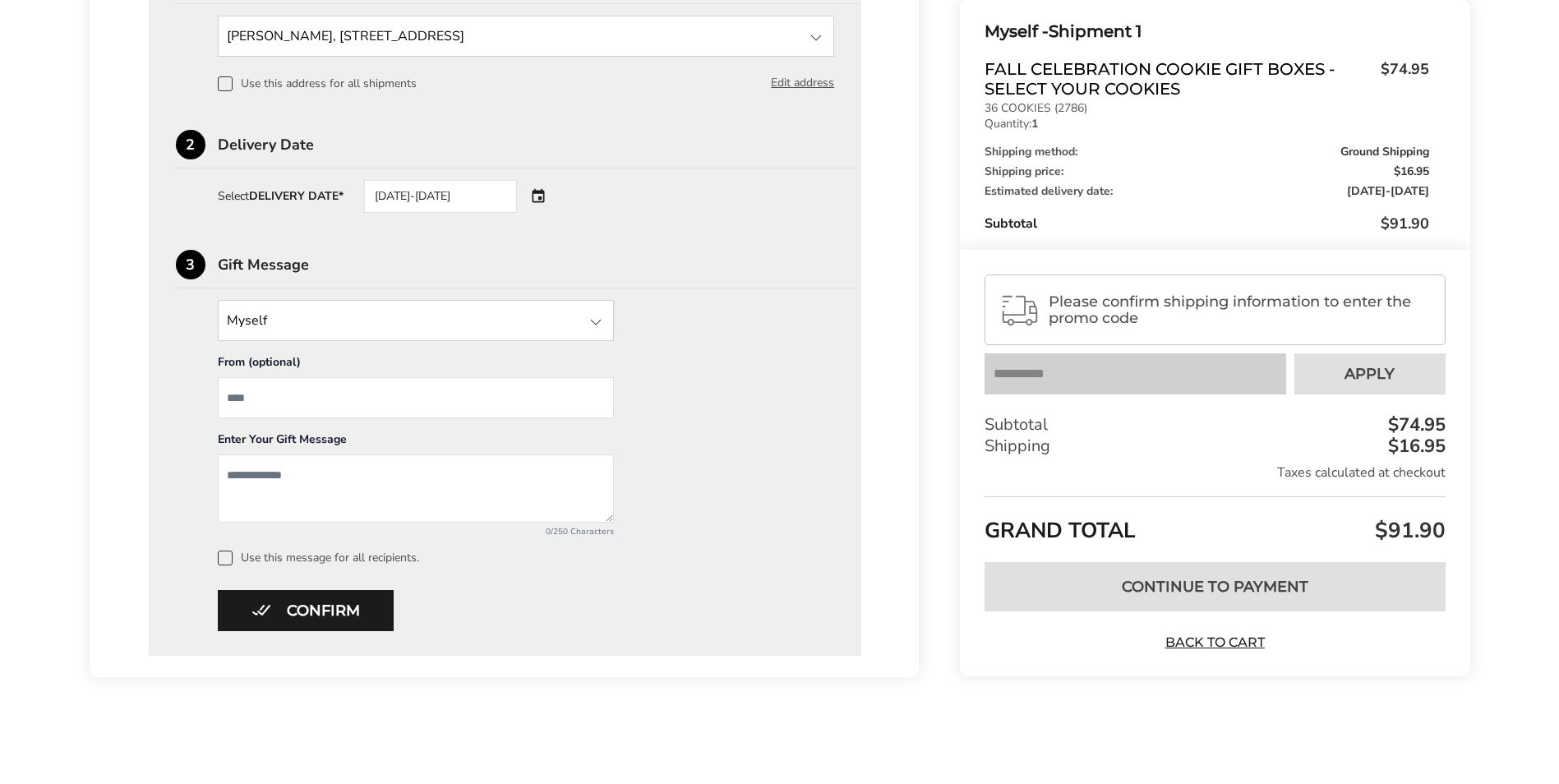
scroll to position [530, 0]
